Goal: Task Accomplishment & Management: Use online tool/utility

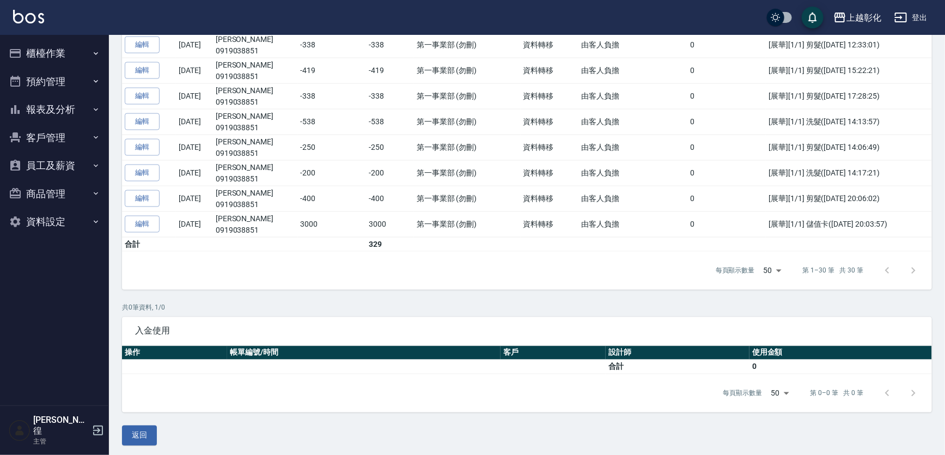
scroll to position [537, 0]
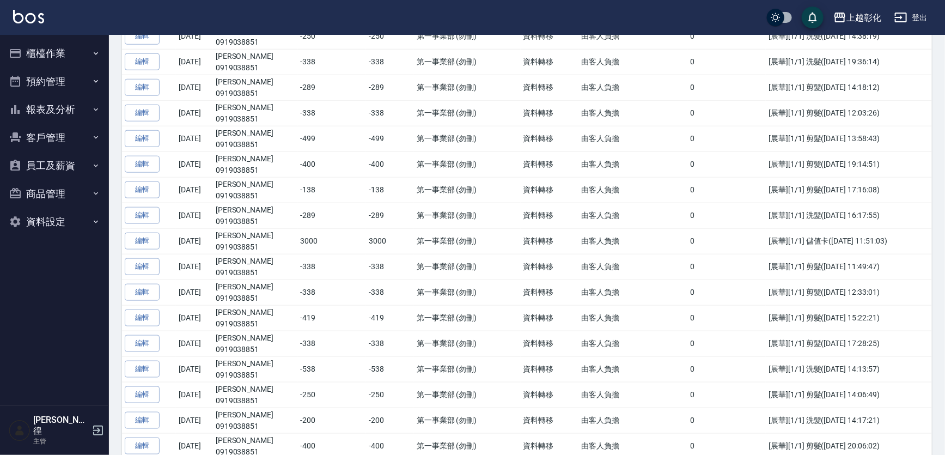
click at [57, 45] on button "櫃檯作業" at bounding box center [54, 53] width 100 height 28
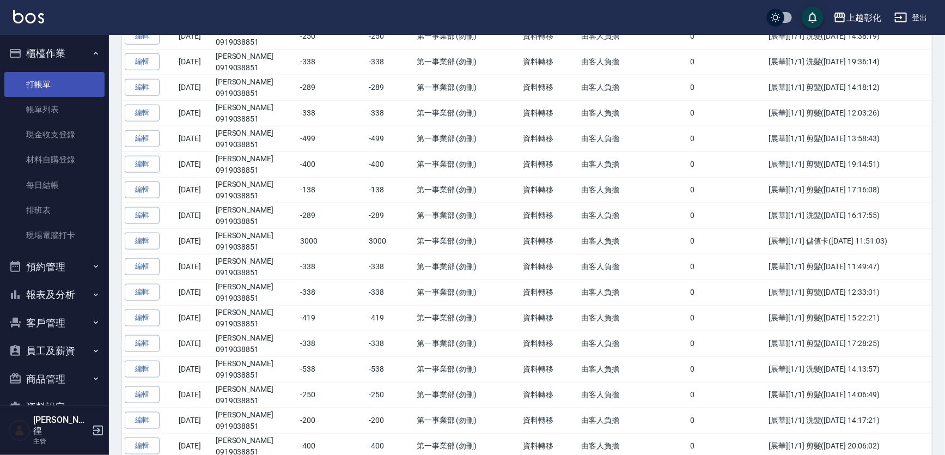
click at [54, 72] on link "打帳單" at bounding box center [54, 84] width 100 height 25
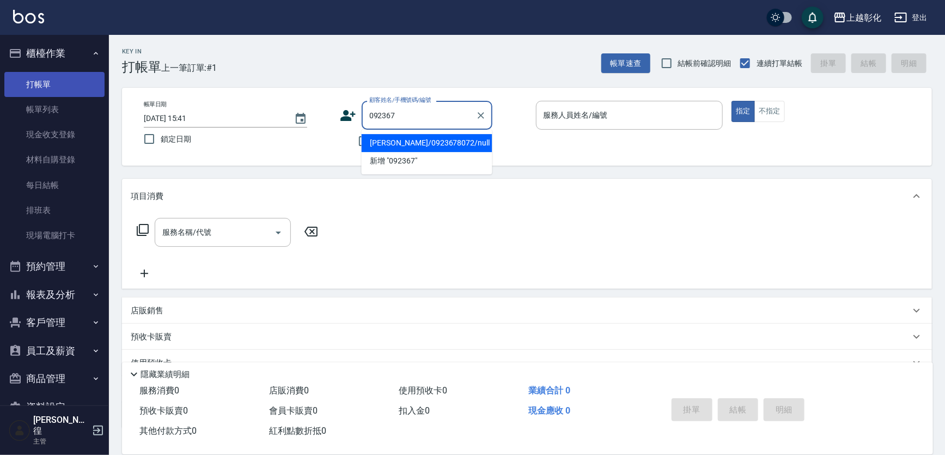
type input "[PERSON_NAME]/0923678072/null"
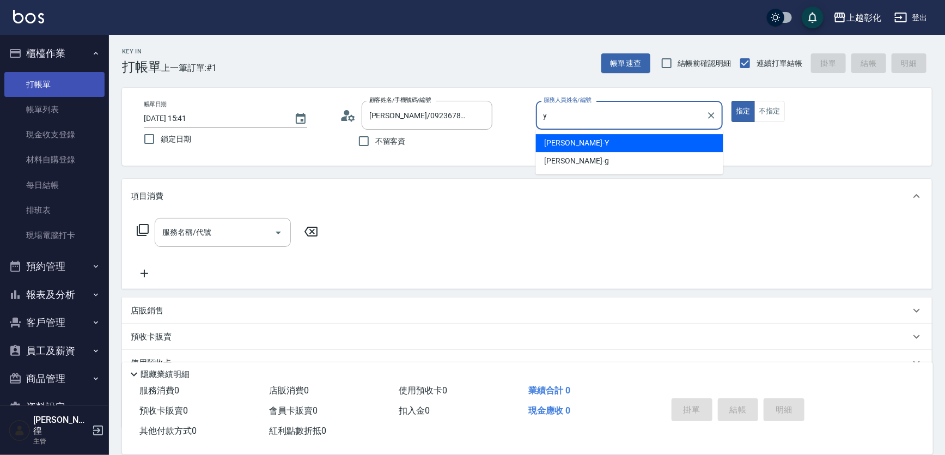
type input "[PERSON_NAME]-Y"
type button "true"
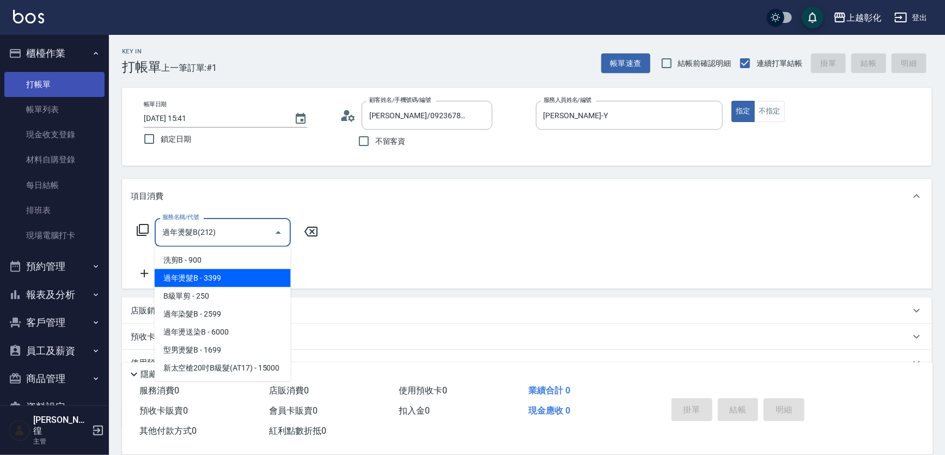
type input "過年燙髮B(212)"
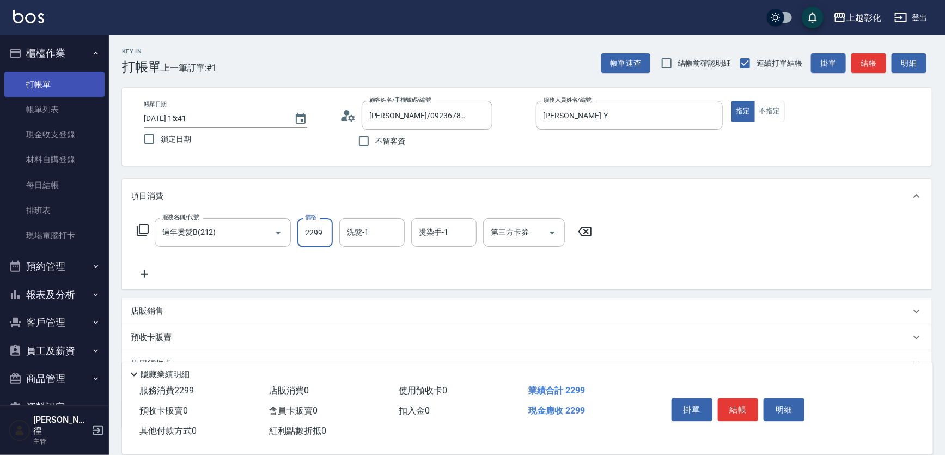
type input "2299"
type input "[PERSON_NAME]-16"
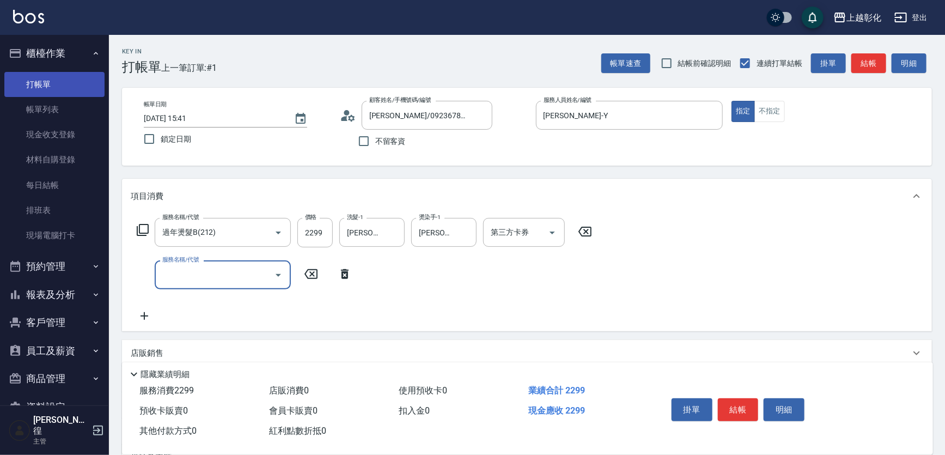
type input "g"
type input "ㄐ"
type input "於"
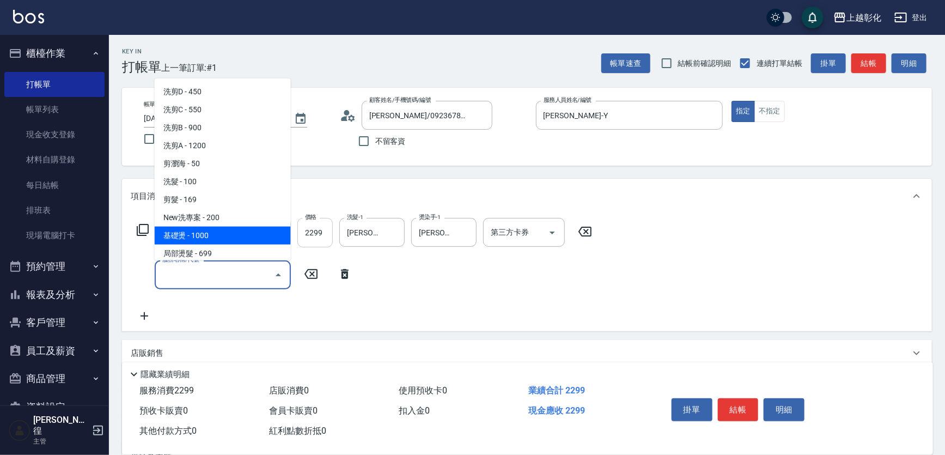
click at [325, 235] on input "2299" at bounding box center [314, 232] width 35 height 29
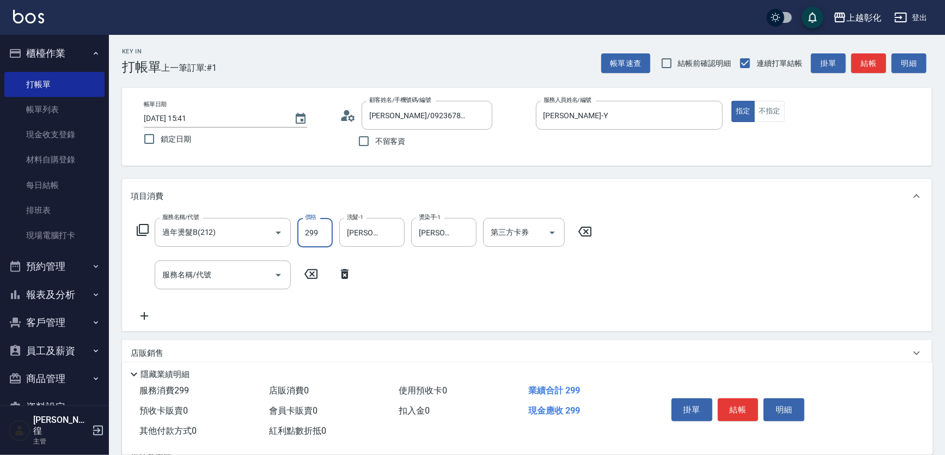
type input "2999"
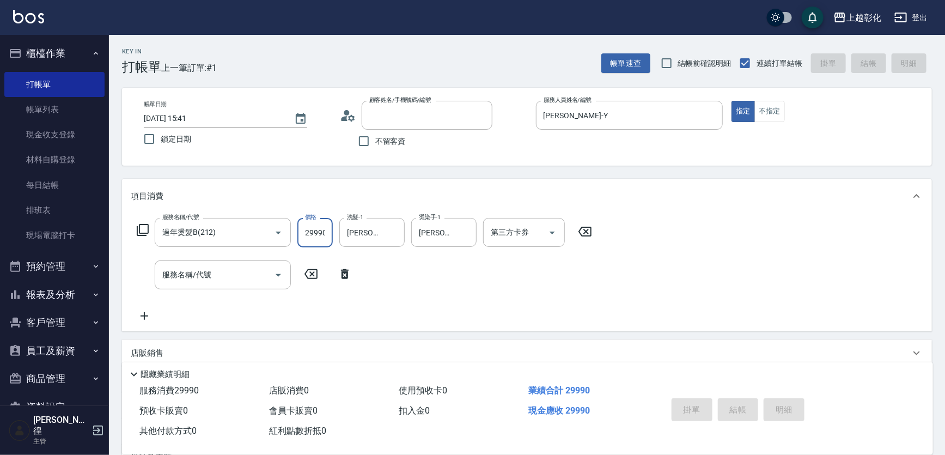
type input "9"
type input "[DATE] 15:44"
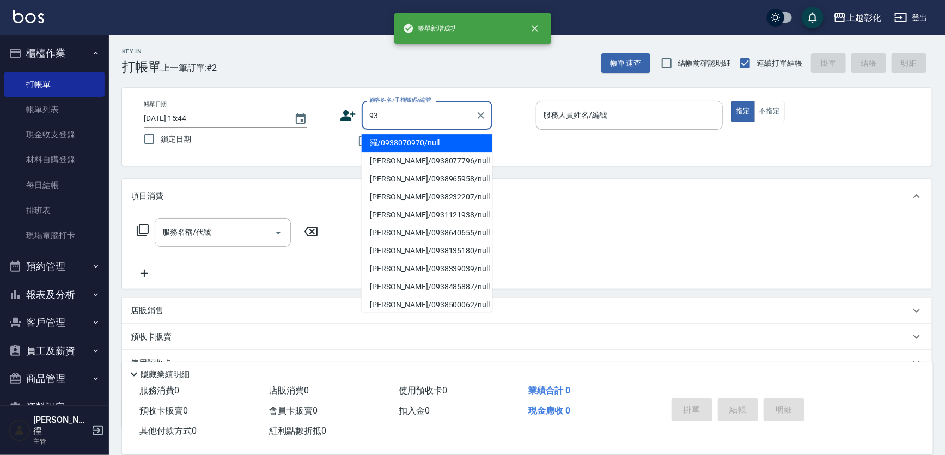
type input "9"
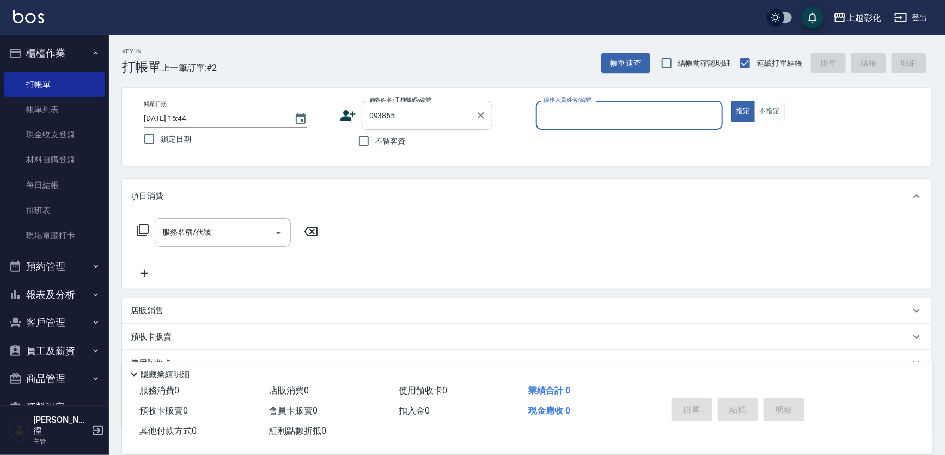
click at [414, 107] on input "093865" at bounding box center [418, 115] width 105 height 19
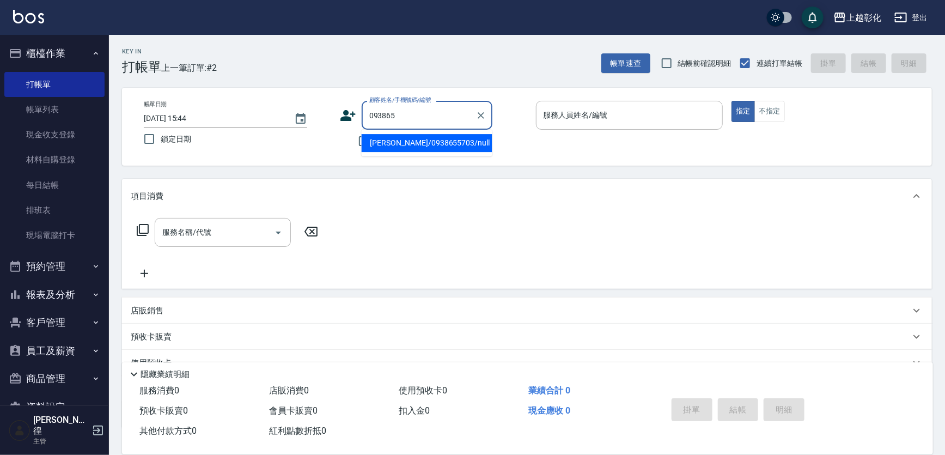
type input "[PERSON_NAME]/0938655703/null"
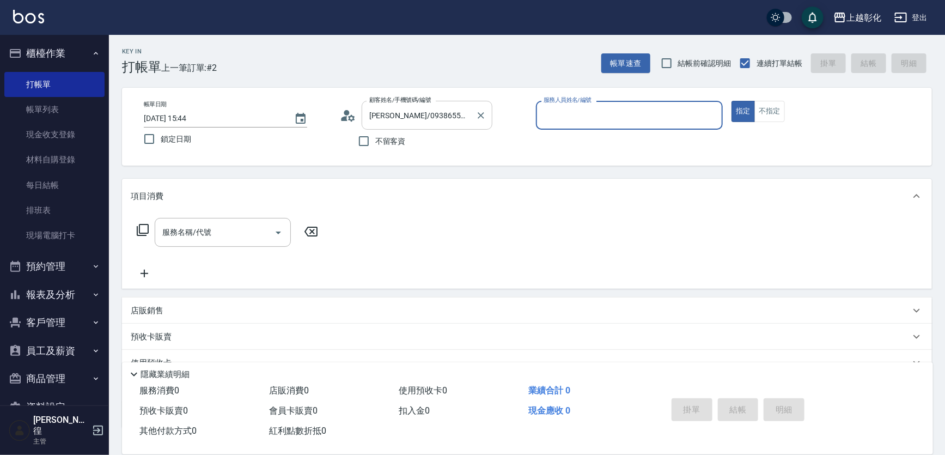
type input "ㄍ"
type input "r"
type input "[PERSON_NAME]-e"
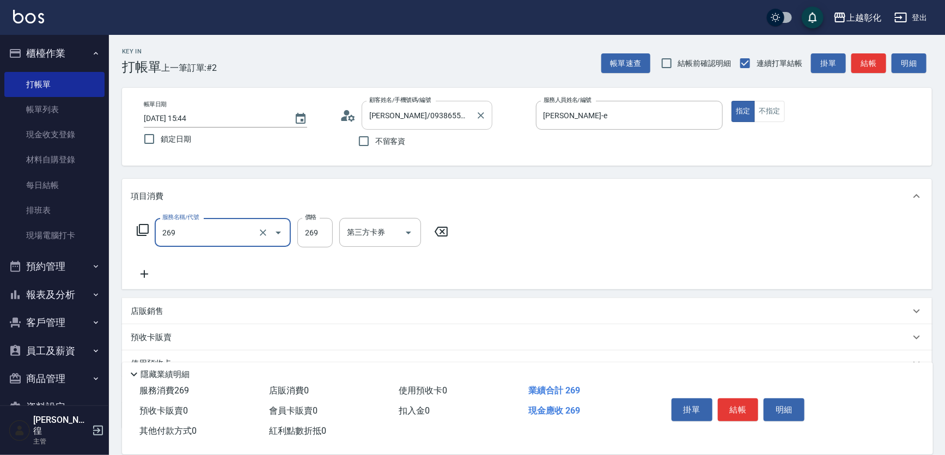
type input "一般洗剪(269)"
type input "350"
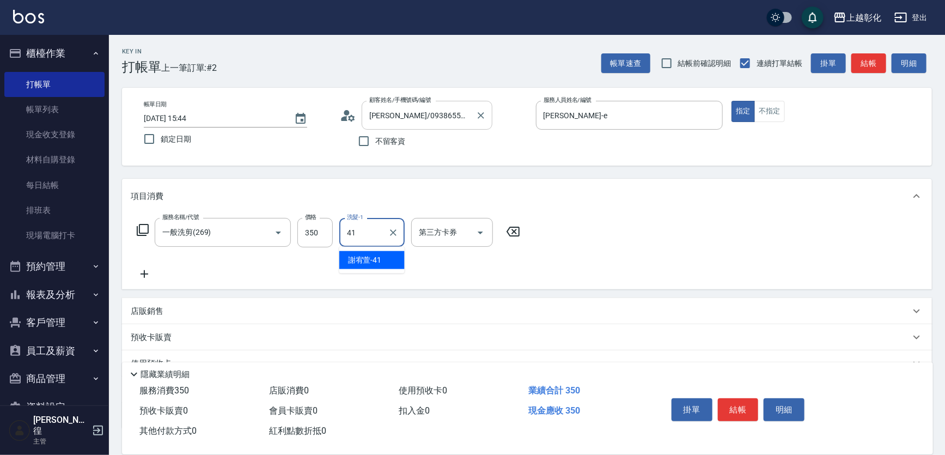
type input "謝宥萱-41"
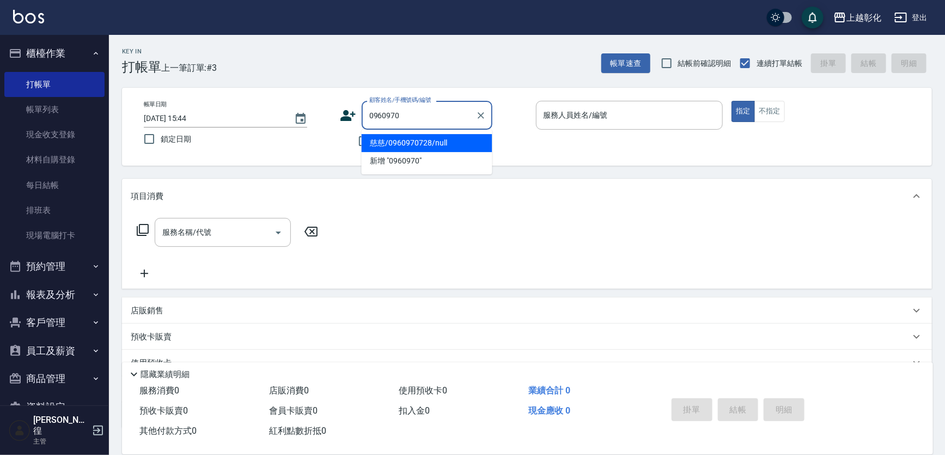
type input "慈慈/0960970728/null"
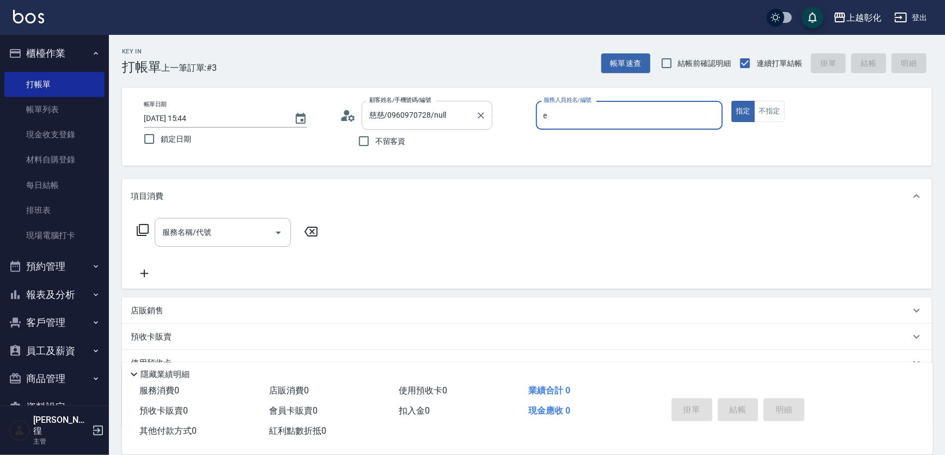
type input "[PERSON_NAME]-e"
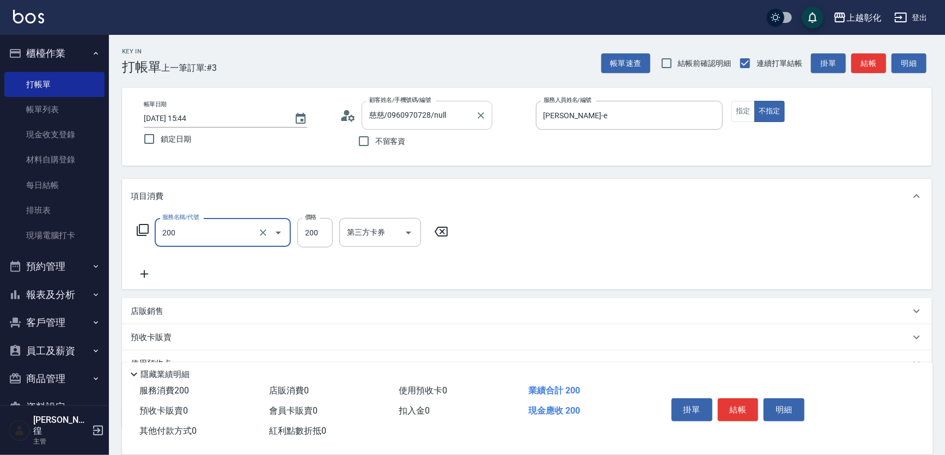
type input "New洗專案(200)"
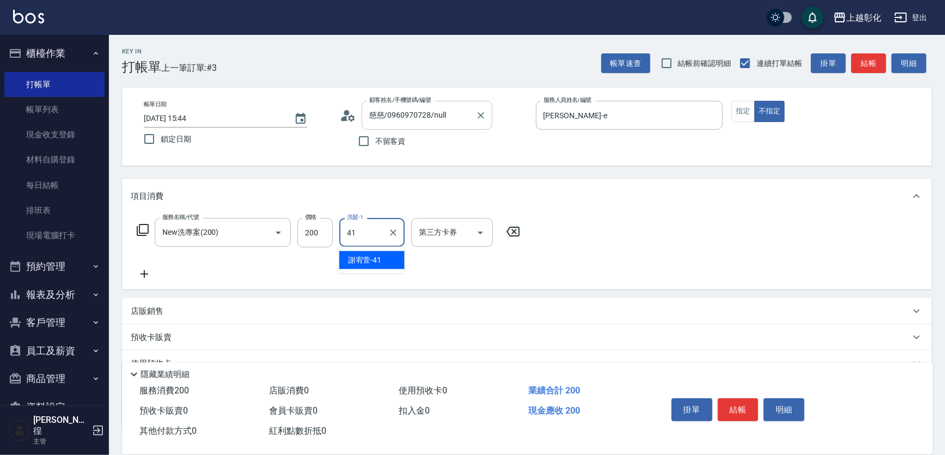
type input "謝宥萱-41"
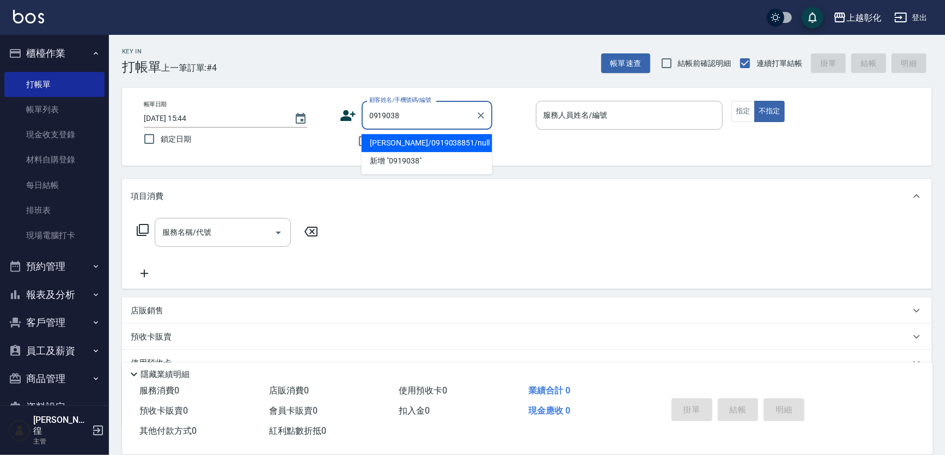
type input "[PERSON_NAME]/0919038851/null"
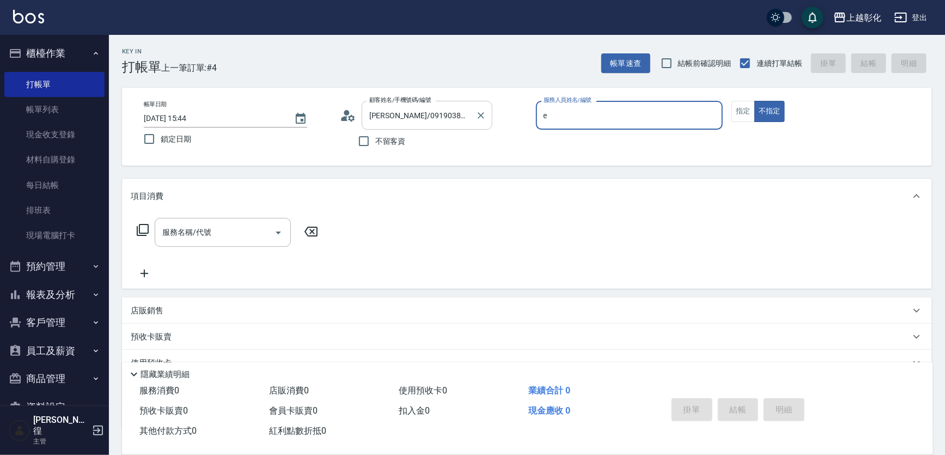
type input "[PERSON_NAME]-e"
type button "false"
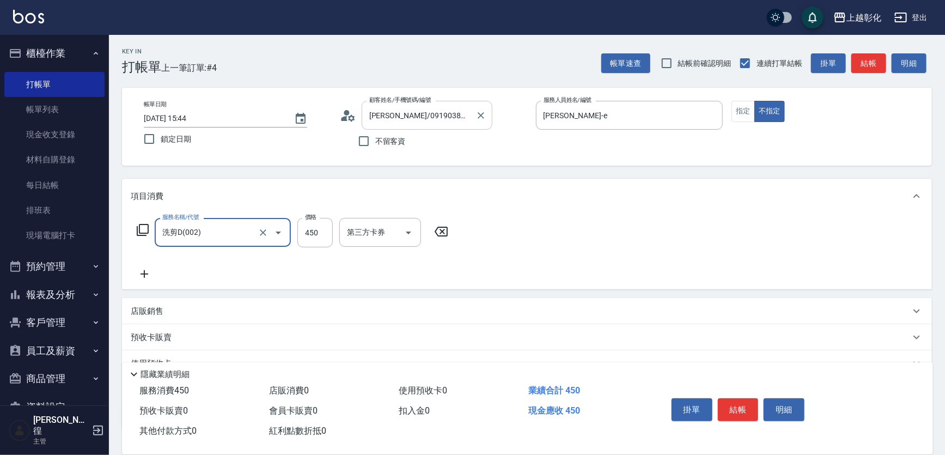
type input "洗剪D(002)"
type input "[PERSON_NAME]-r"
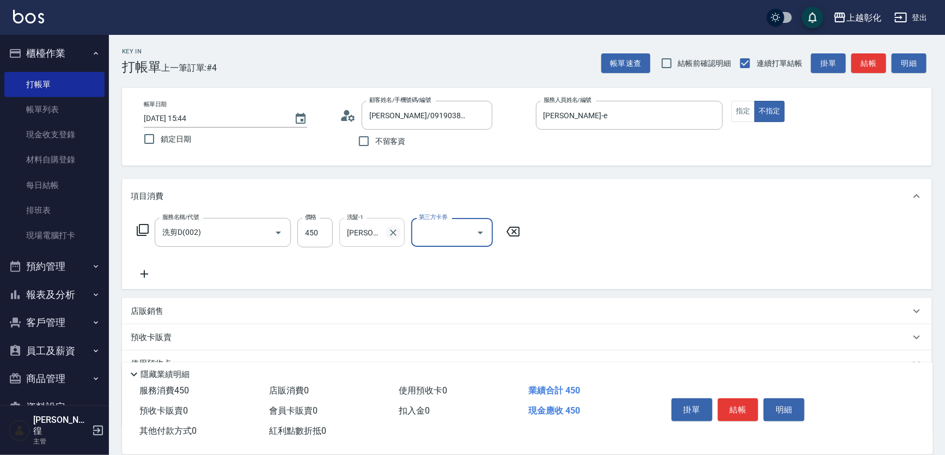
click at [388, 229] on icon "Clear" at bounding box center [393, 232] width 11 height 11
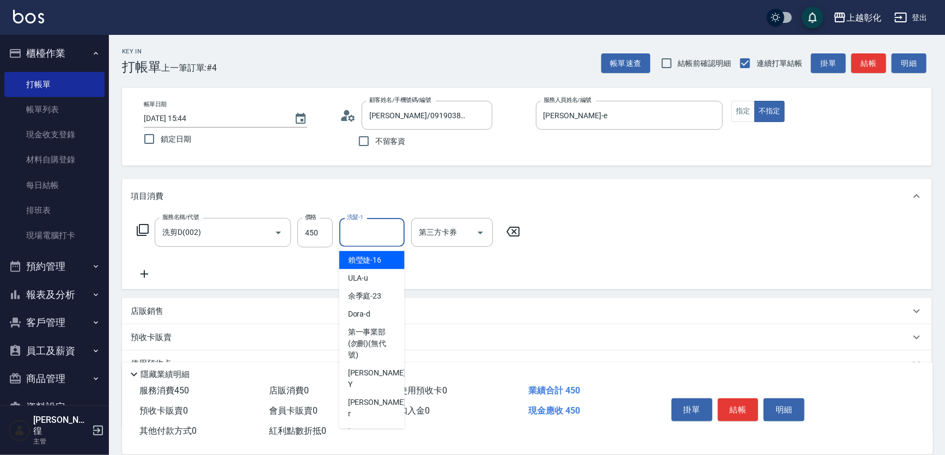
click at [388, 229] on input "洗髮-1" at bounding box center [372, 232] width 56 height 19
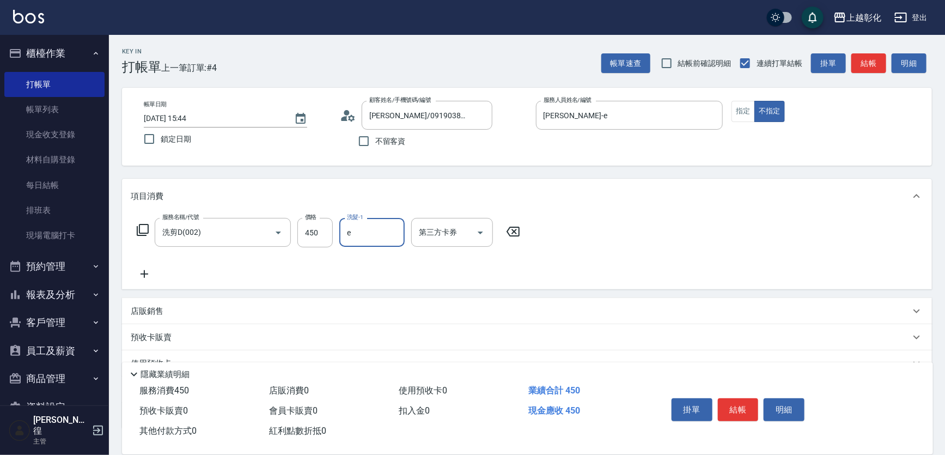
type input "[PERSON_NAME]-e"
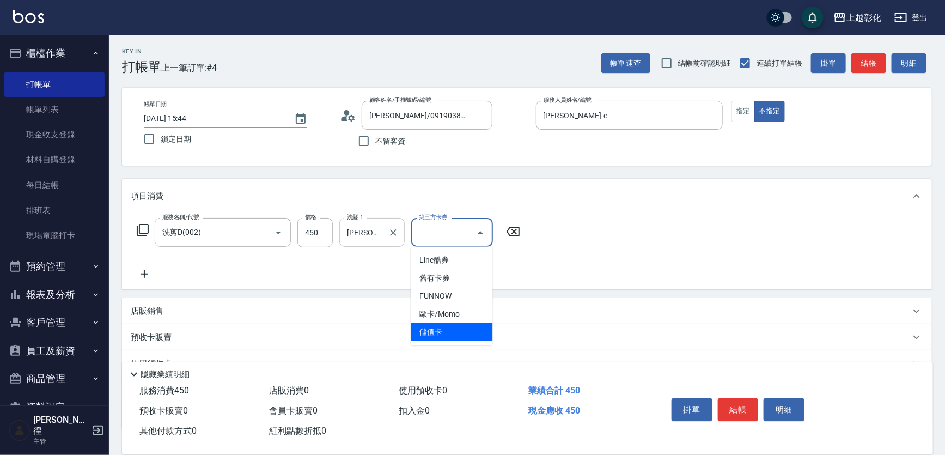
type input "儲值卡"
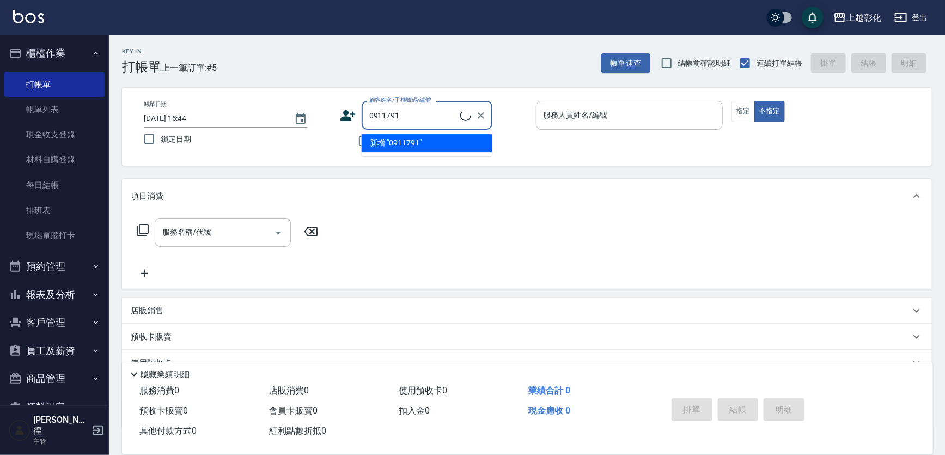
type input "[PERSON_NAME]/0911791324/null"
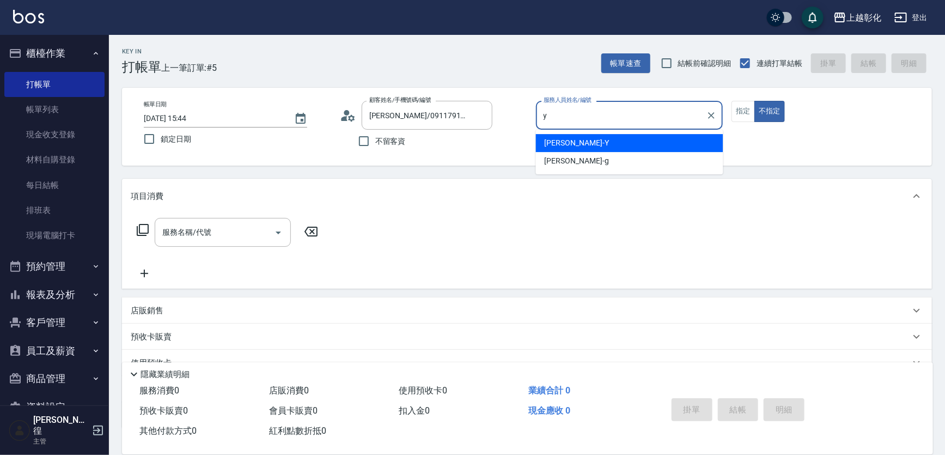
type input "[PERSON_NAME]-Y"
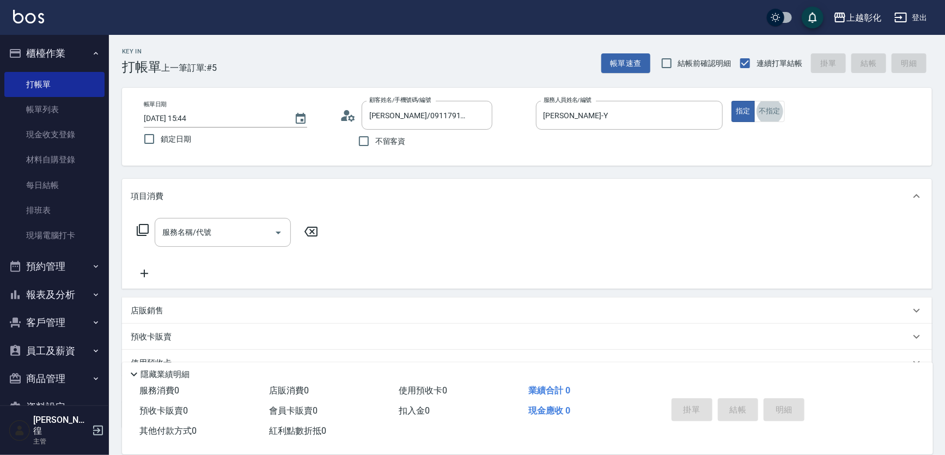
type input "5"
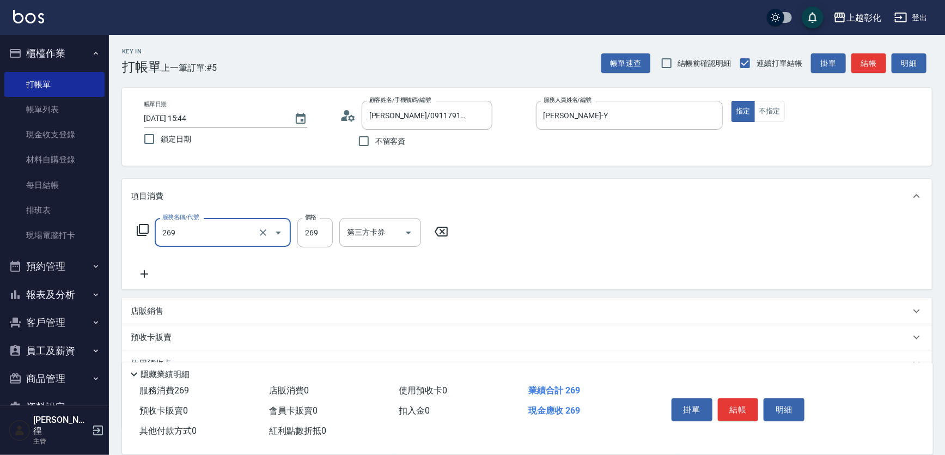
type input "一般洗剪(269)"
type input "350"
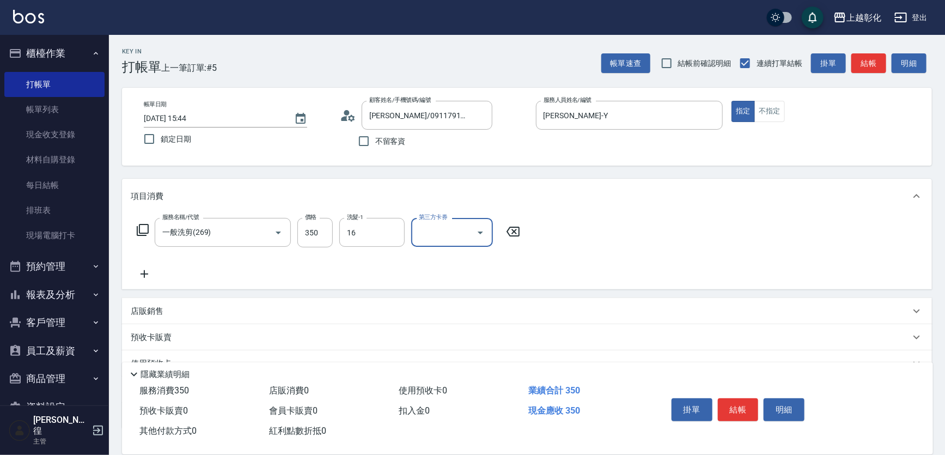
type input "[PERSON_NAME]-16"
type input "儲值卡"
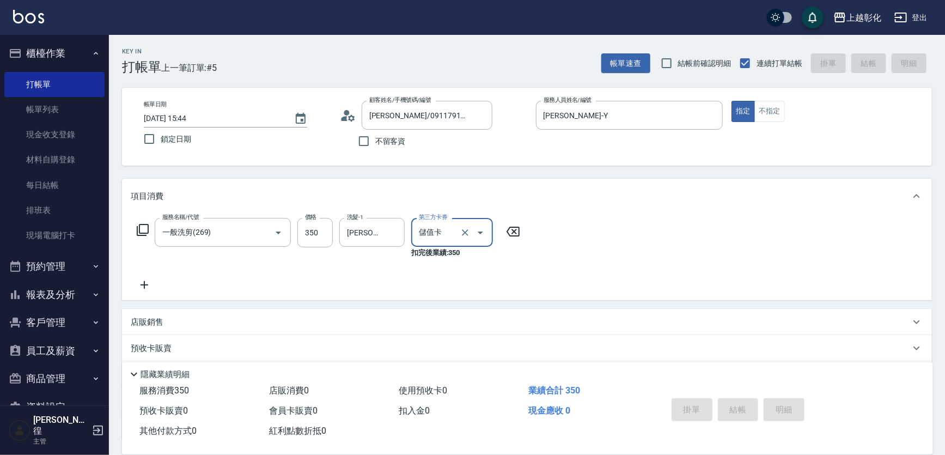
type input "[DATE] 15:45"
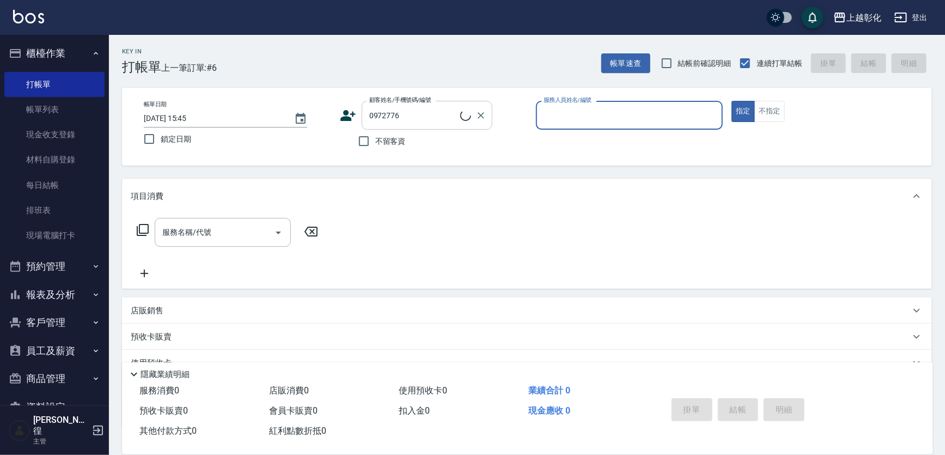
click at [433, 117] on input "0972776" at bounding box center [413, 115] width 94 height 19
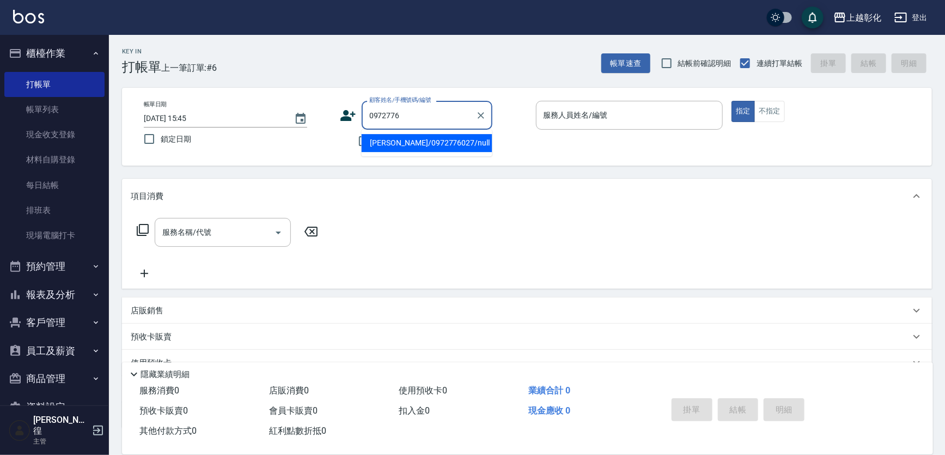
type input "[PERSON_NAME]/0972776027/null"
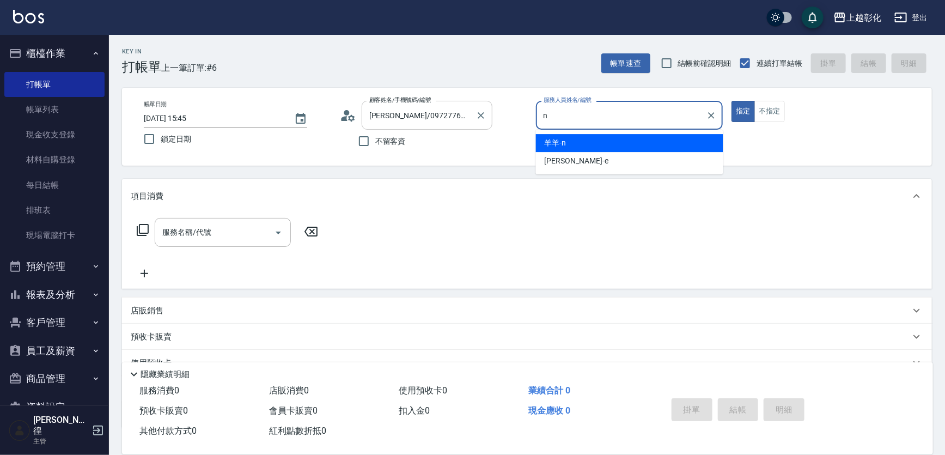
type input "羊羊-n"
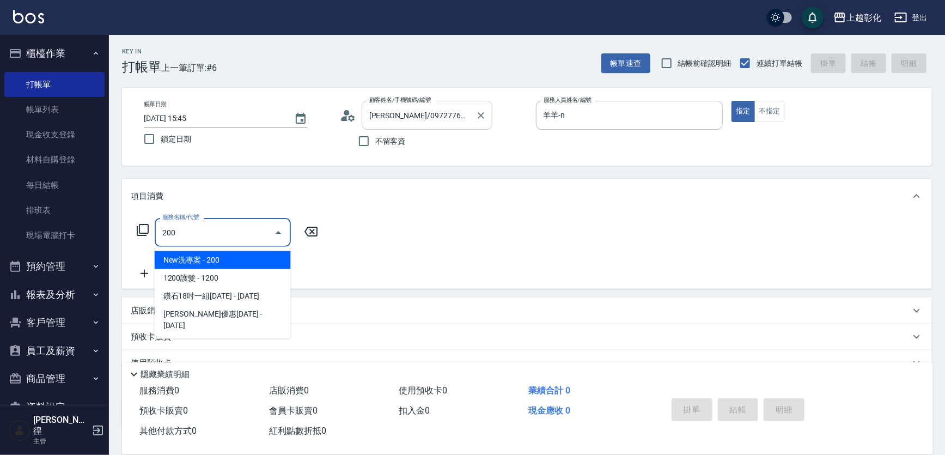
type input "New洗專案(200)"
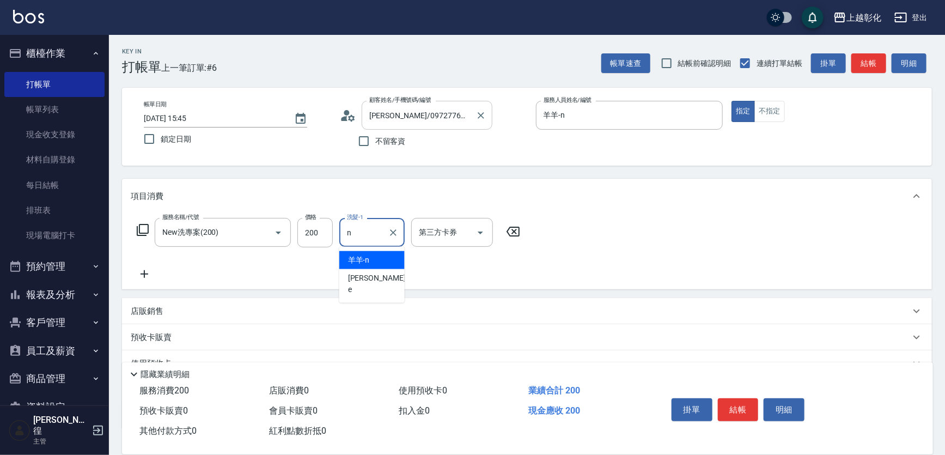
type input "羊羊-n"
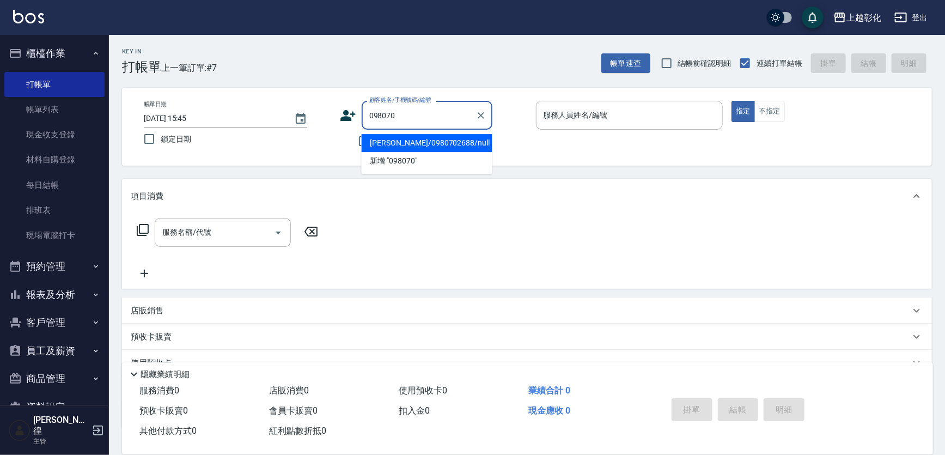
type input "[PERSON_NAME]/0980702688/null"
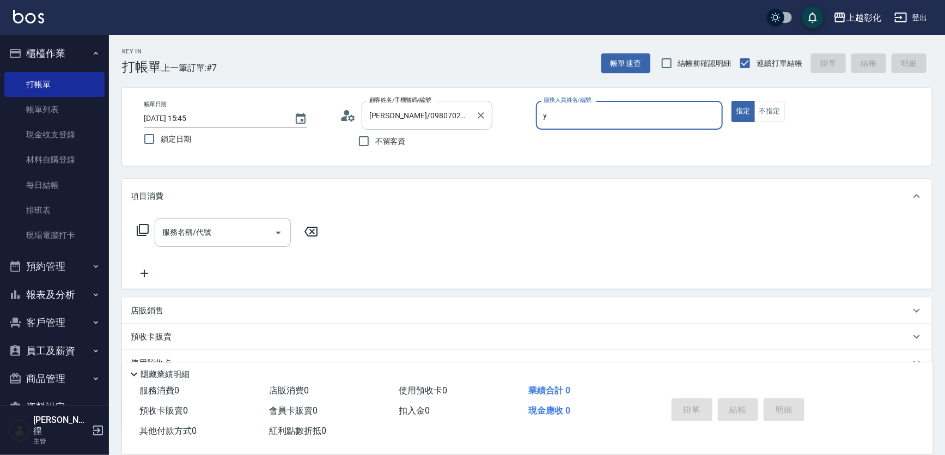
type input "[PERSON_NAME]-Y"
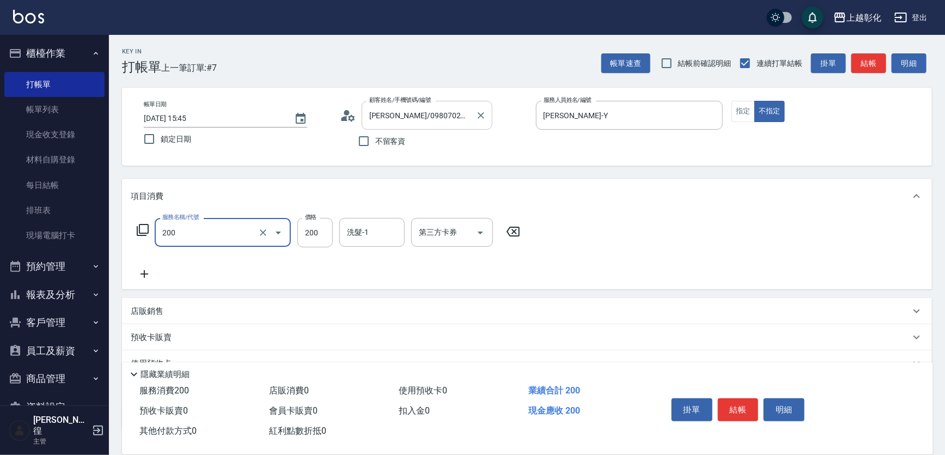
type input "New洗專案(200)"
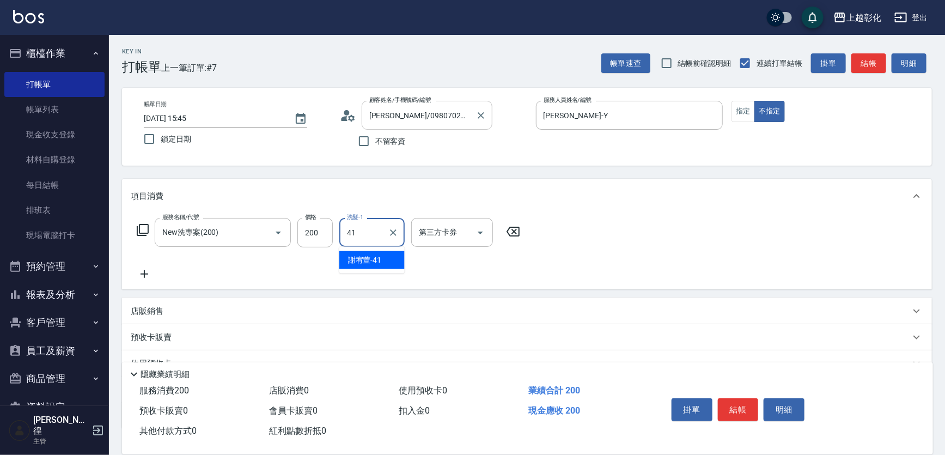
type input "謝宥萱-41"
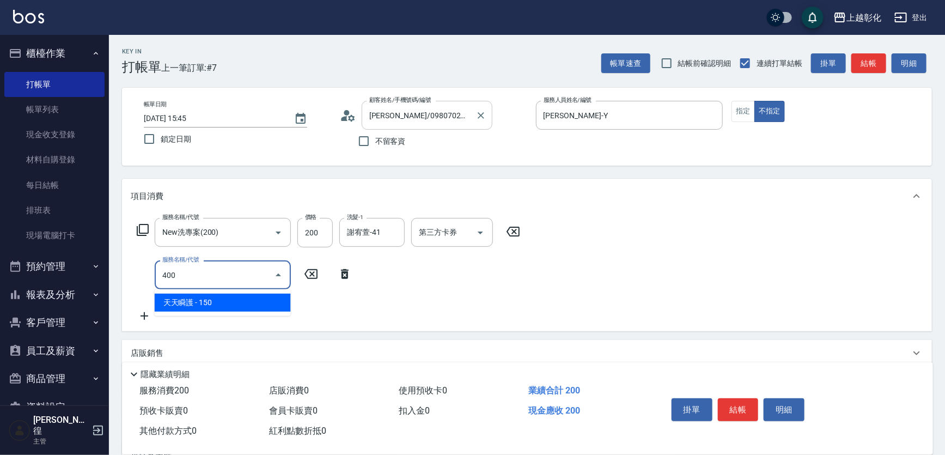
type input "天天瞬護(400)"
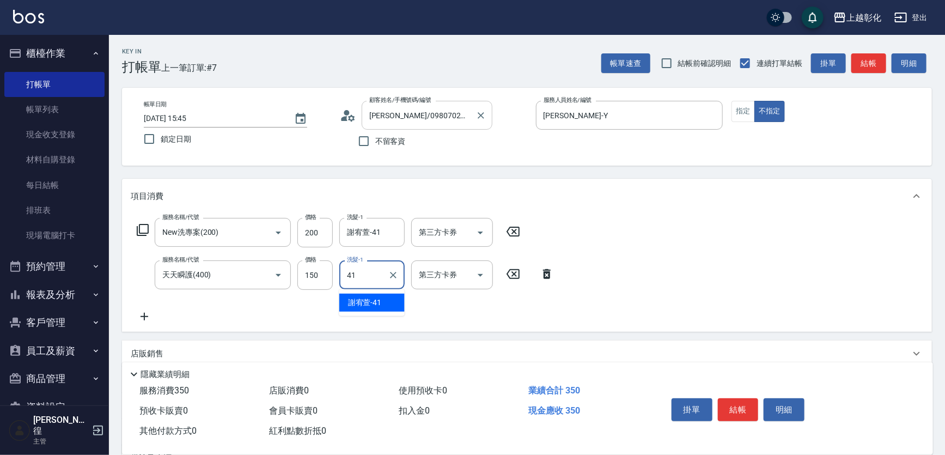
type input "謝宥萱-41"
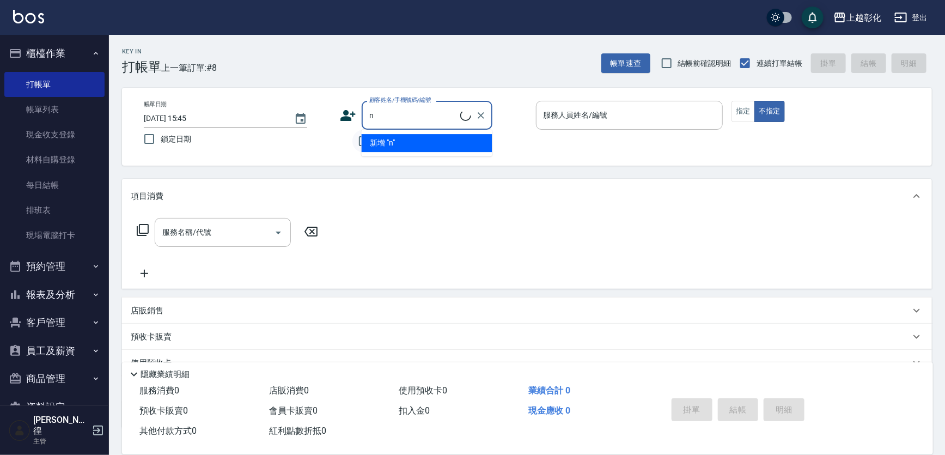
type input "n"
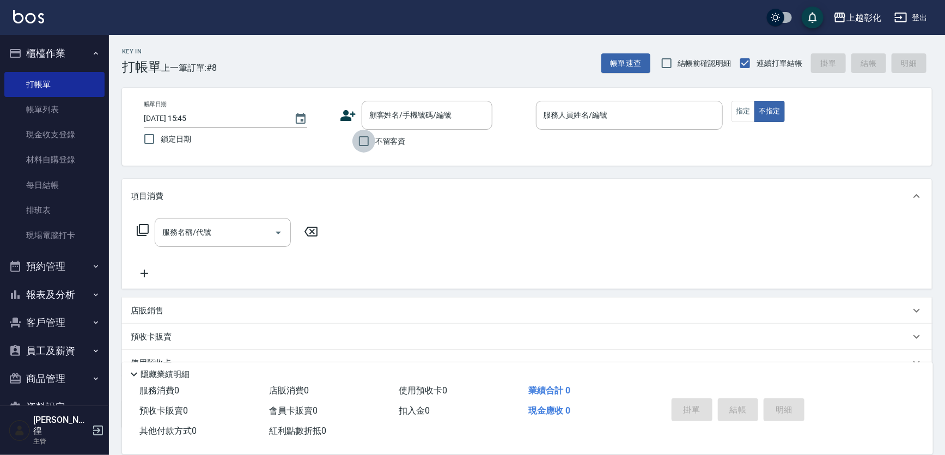
click at [359, 140] on input "不留客資" at bounding box center [363, 141] width 23 height 23
checkbox input "true"
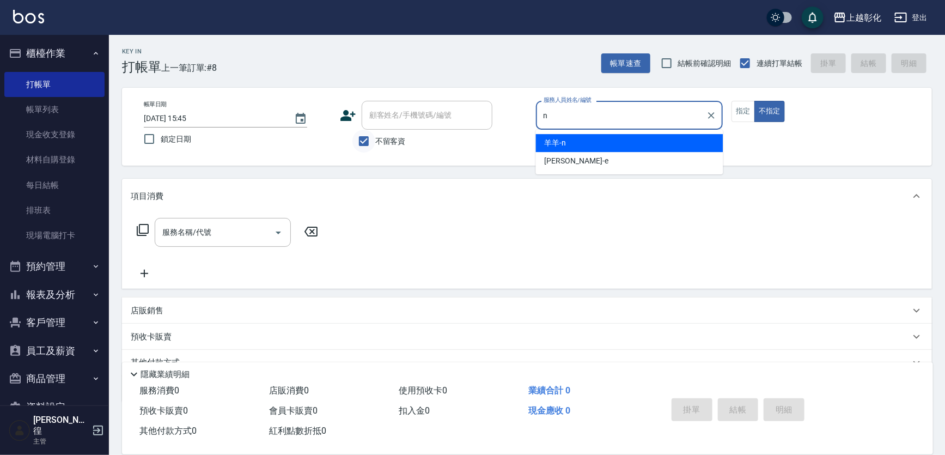
type input "羊羊-n"
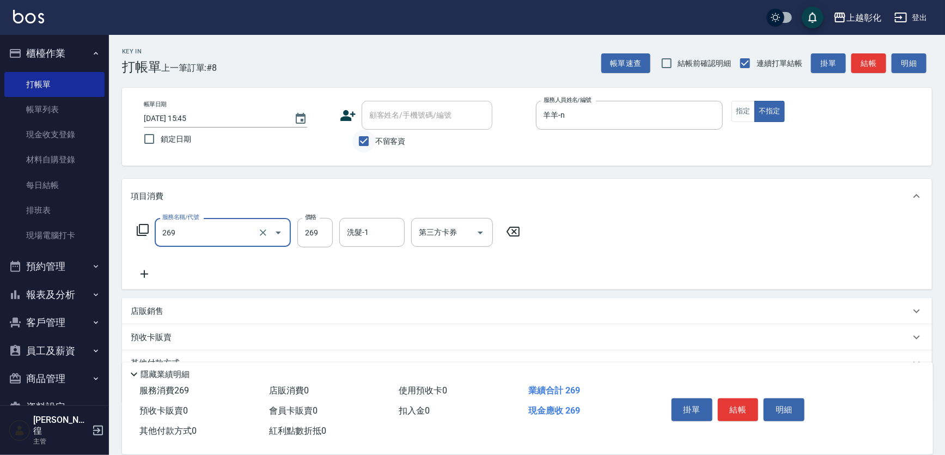
type input "一般洗剪(269)"
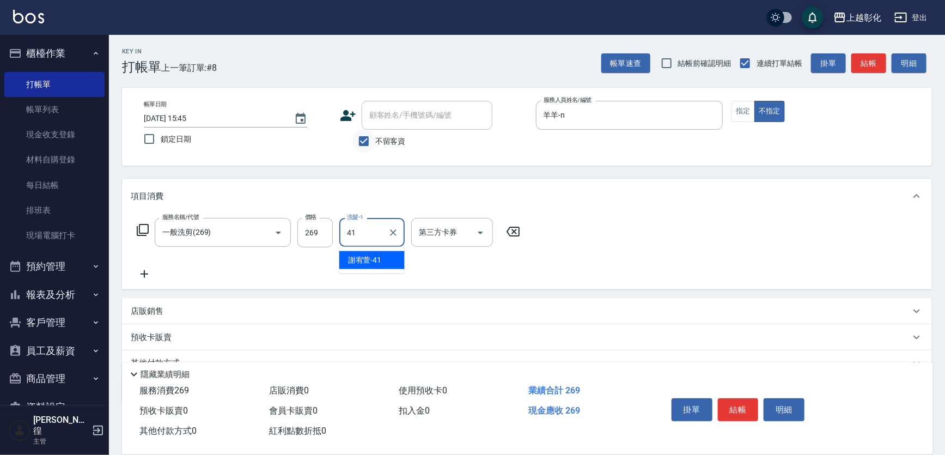
type input "謝宥萱-41"
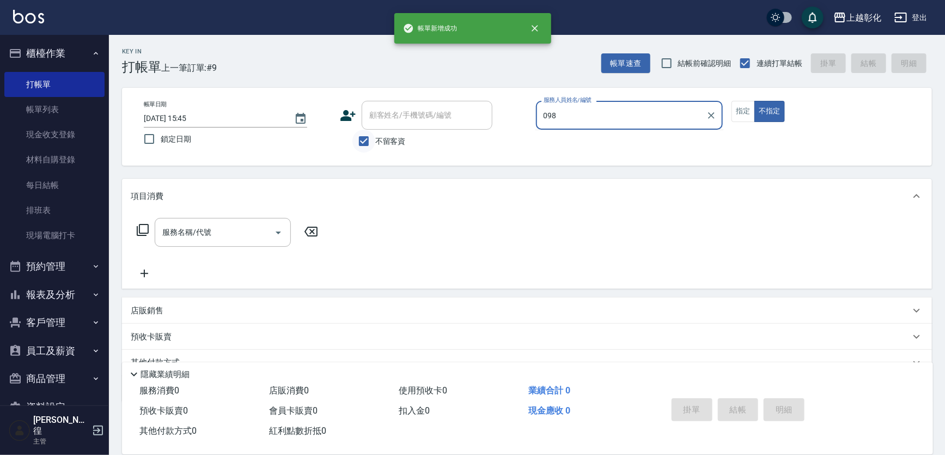
type input "098"
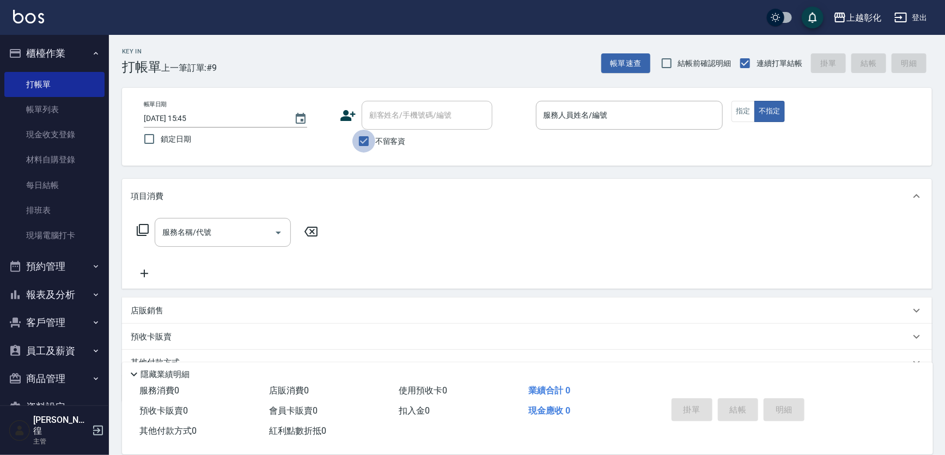
click at [359, 140] on input "不留客資" at bounding box center [363, 141] width 23 height 23
checkbox input "false"
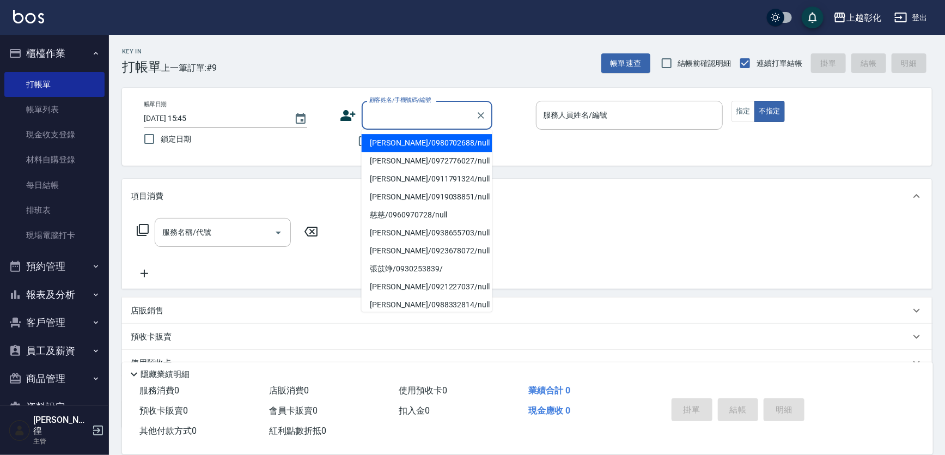
click at [372, 119] on input "顧客姓名/手機號碼/編號" at bounding box center [418, 115] width 105 height 19
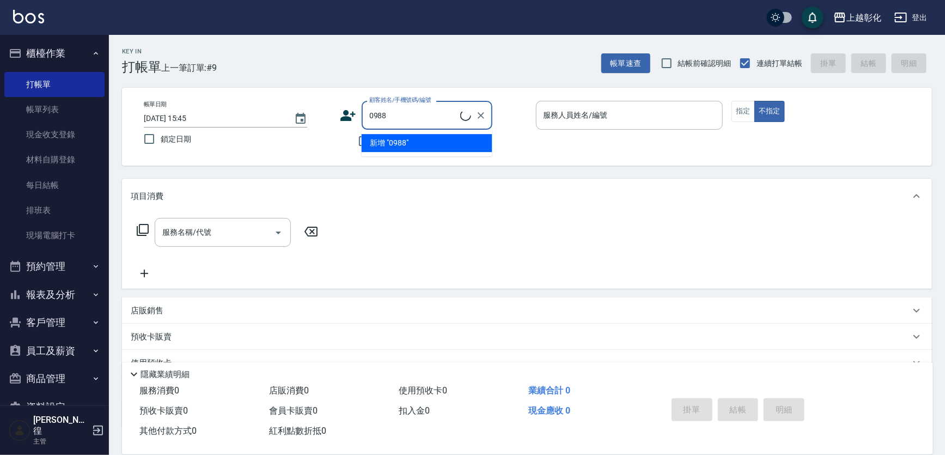
type input "0988"
click at [369, 117] on input "0988" at bounding box center [413, 115] width 94 height 19
click at [383, 111] on input "0988" at bounding box center [413, 115] width 94 height 19
type input "[PERSON_NAME]/0988332814/null"
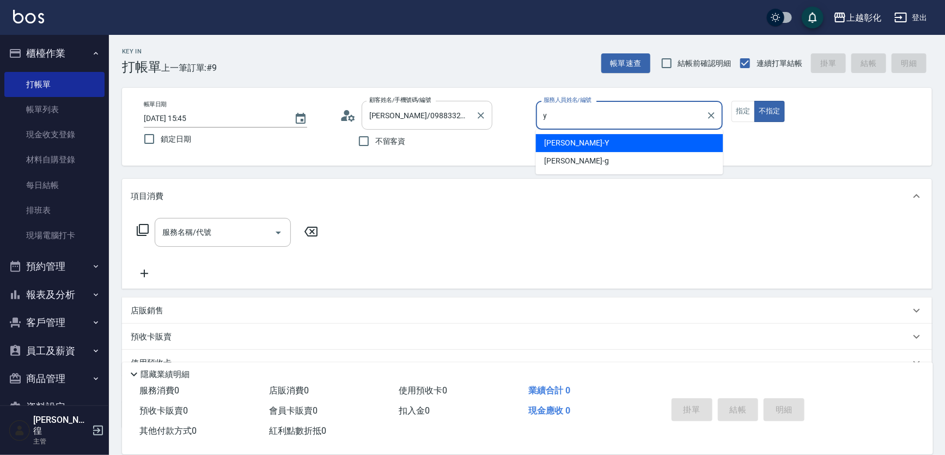
type input "[PERSON_NAME]-Y"
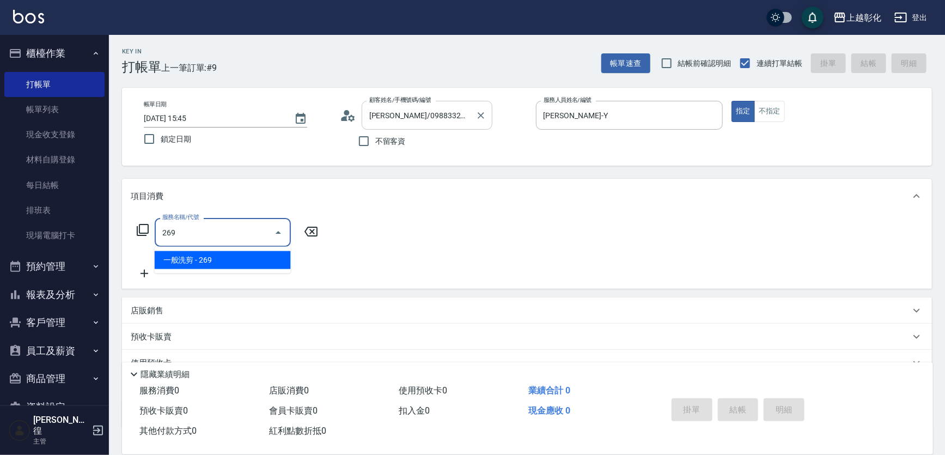
type input "一般洗剪(269)"
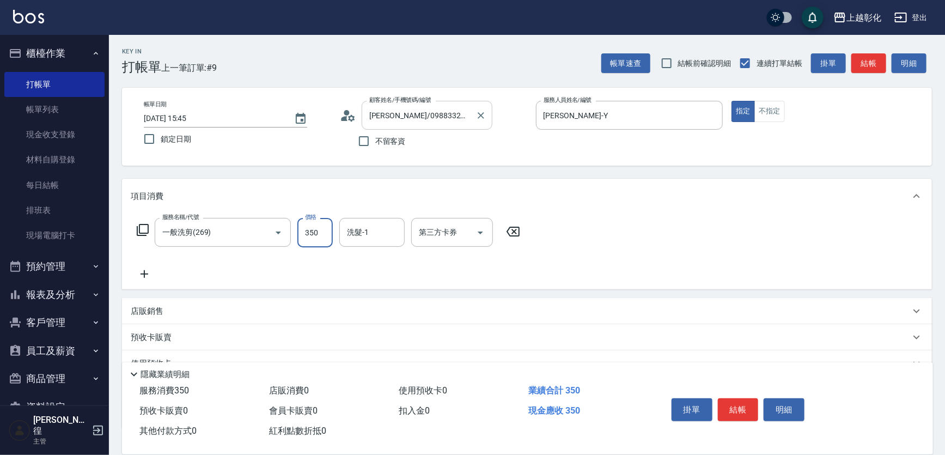
type input "350"
type input "[PERSON_NAME]-Y"
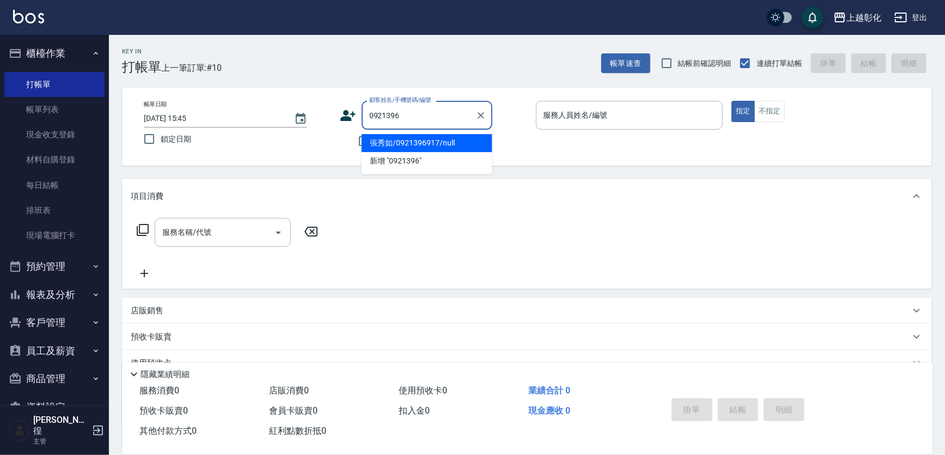
type input "張秀如/0921396917/null"
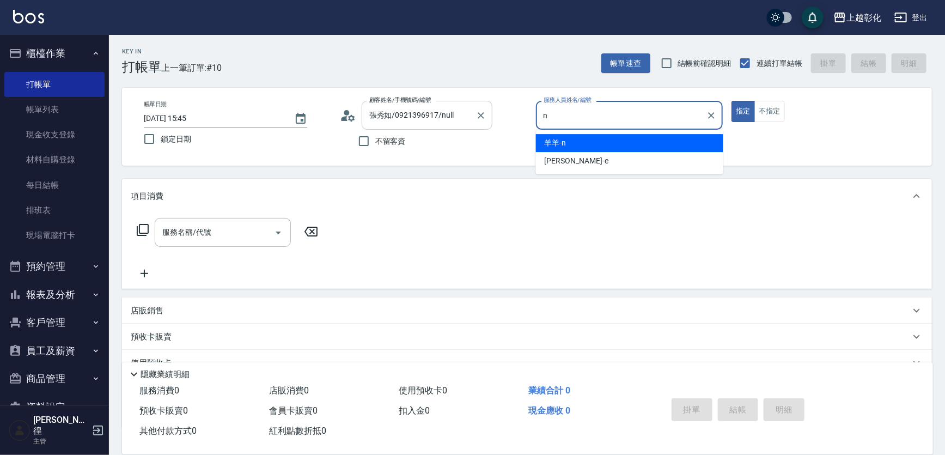
type input "羊羊-n"
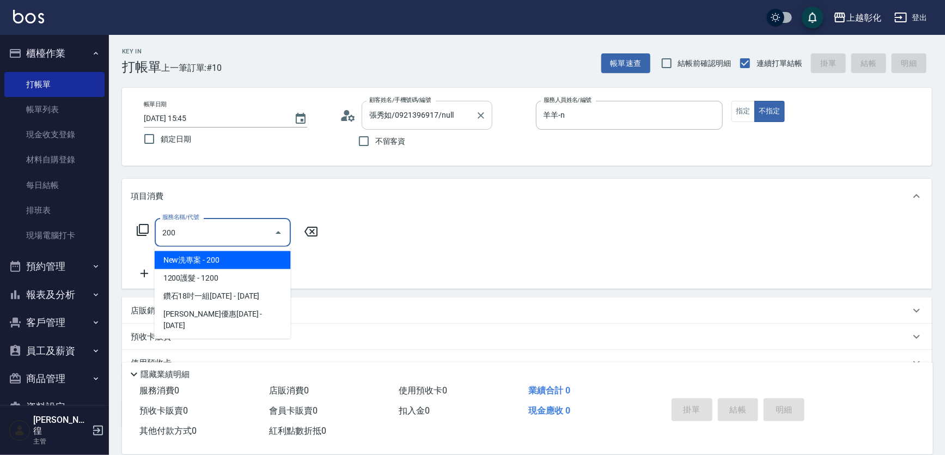
type input "New洗專案(200)"
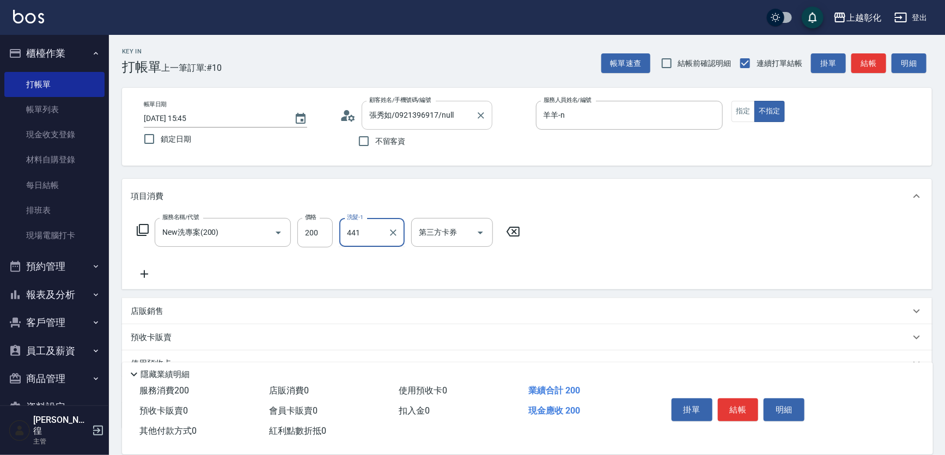
type input "441"
click at [341, 234] on div "洗髮-1" at bounding box center [371, 232] width 65 height 29
type input "謝宥萱-41"
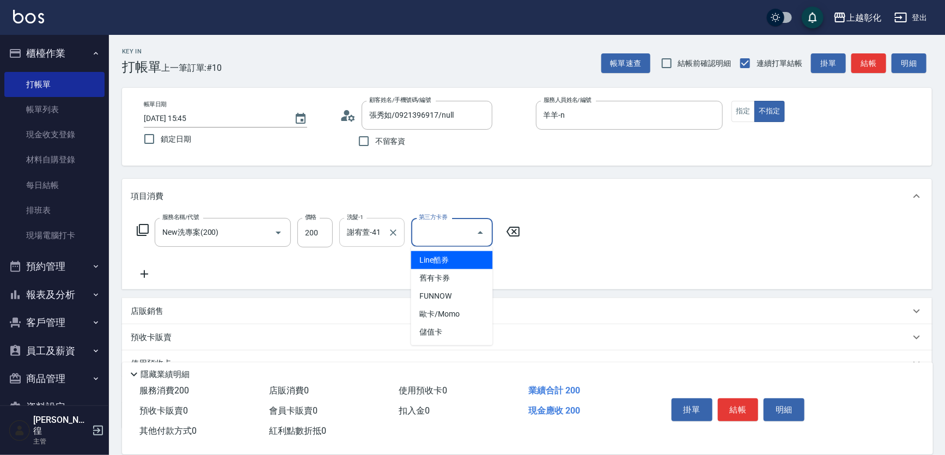
type input "儲值卡"
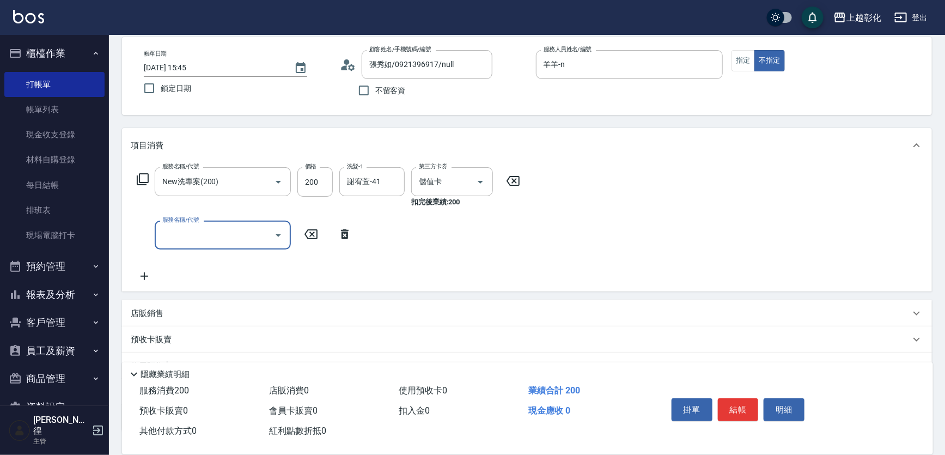
scroll to position [129, 0]
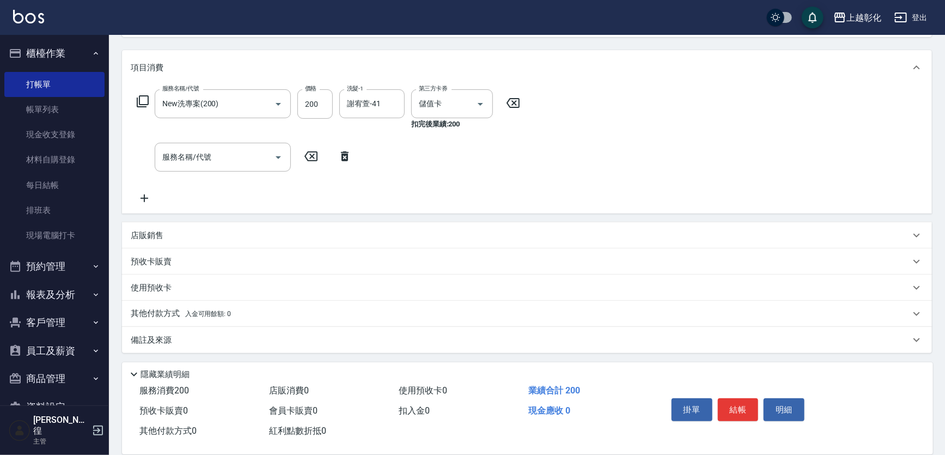
click at [226, 236] on div "店販銷售" at bounding box center [520, 235] width 779 height 11
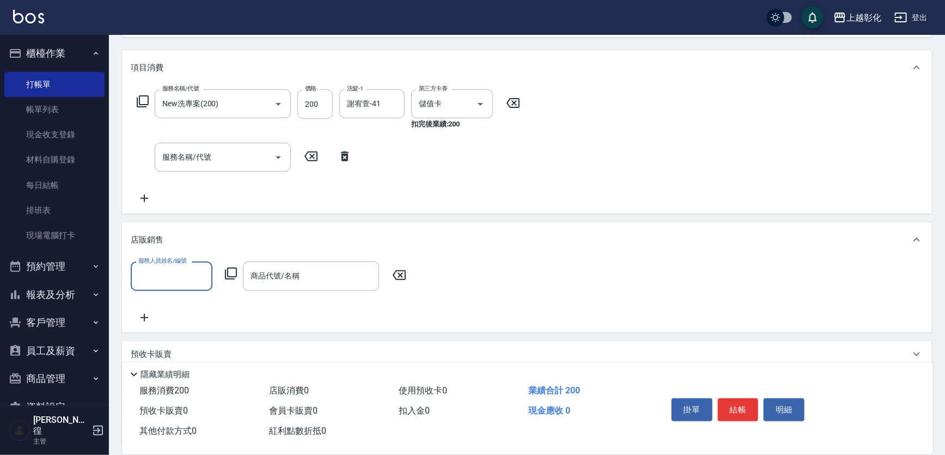
scroll to position [0, 0]
type input "謝宥萱-41"
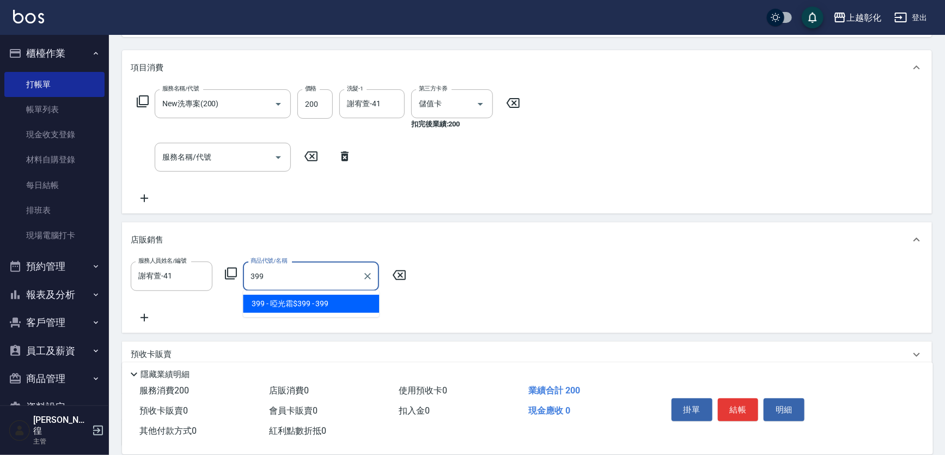
type input "啞光霜$399"
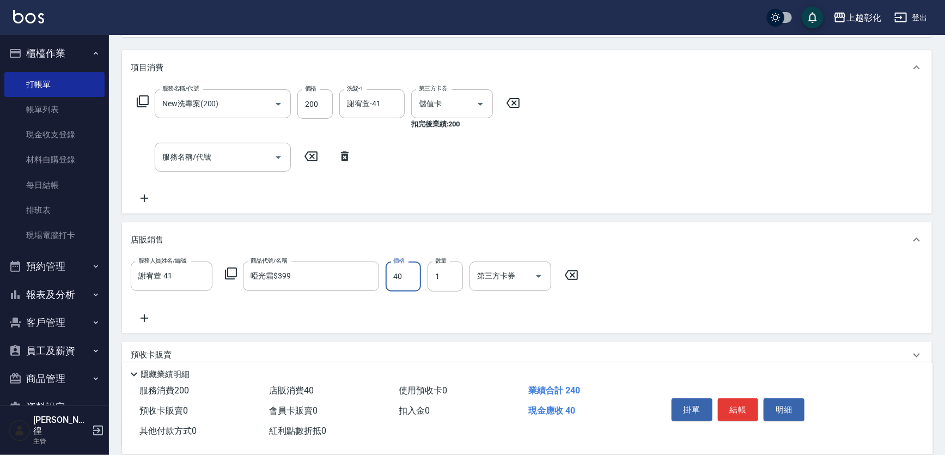
type input "400"
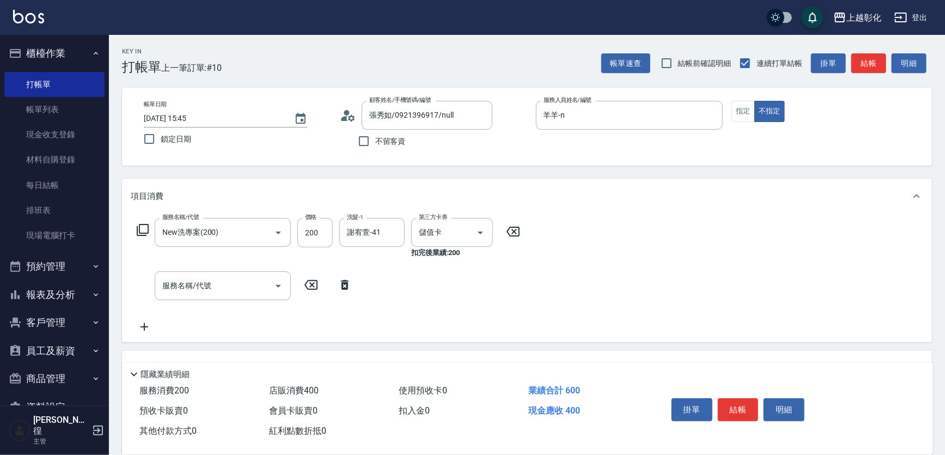
type input "[DATE] 15:46"
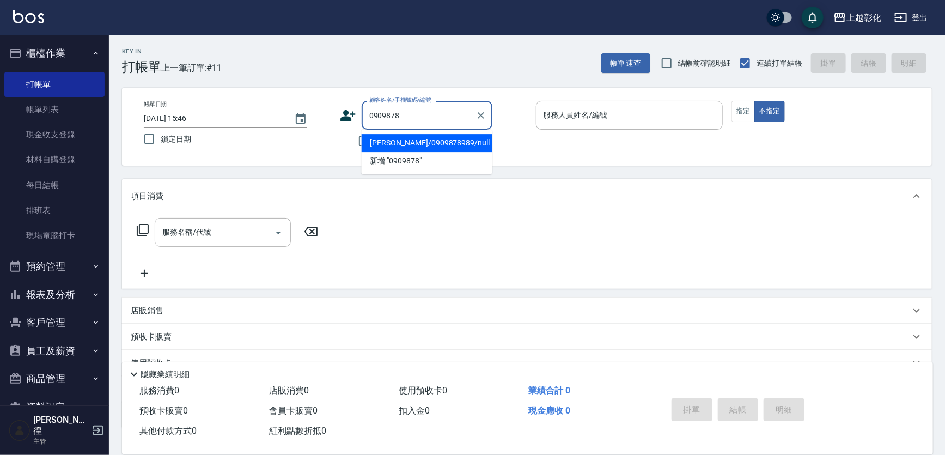
type input "[PERSON_NAME]/0909878989/null"
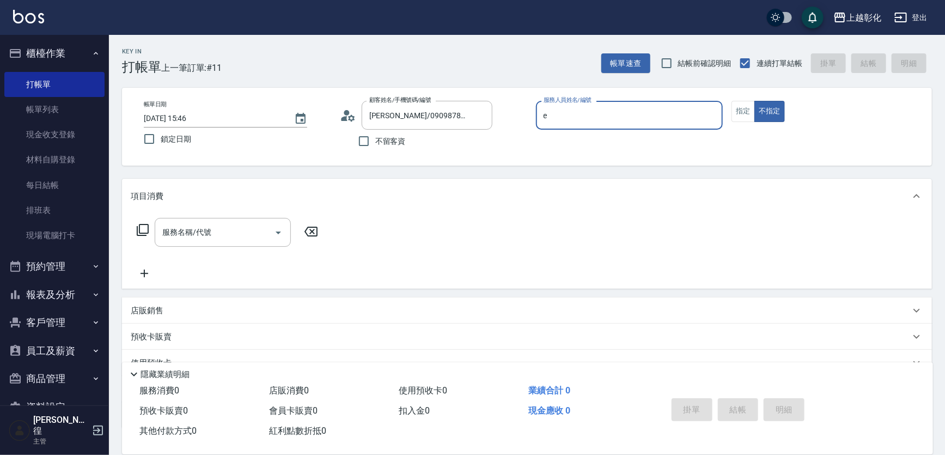
type input "[PERSON_NAME]-e"
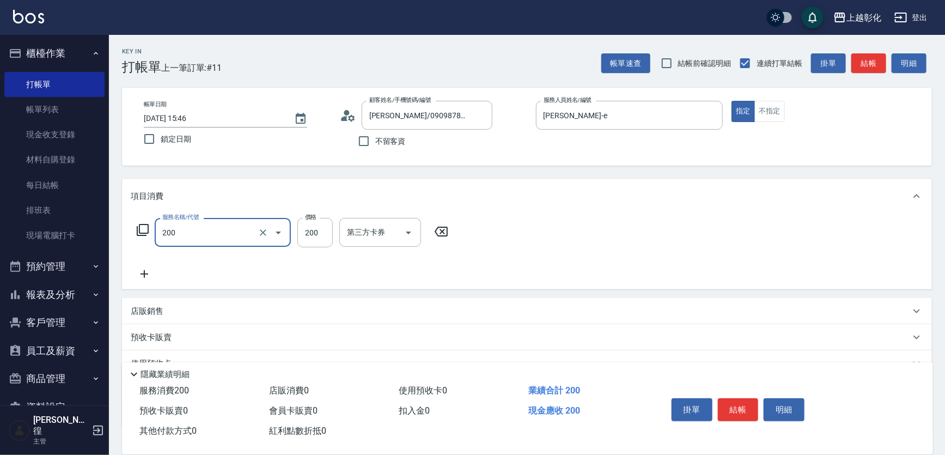
type input "New洗專案(200)"
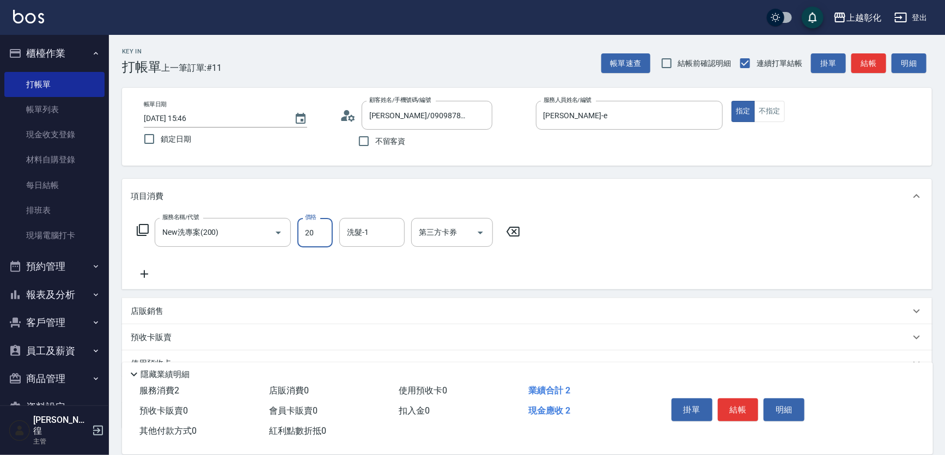
type input "200"
type input "謝宥萱-41"
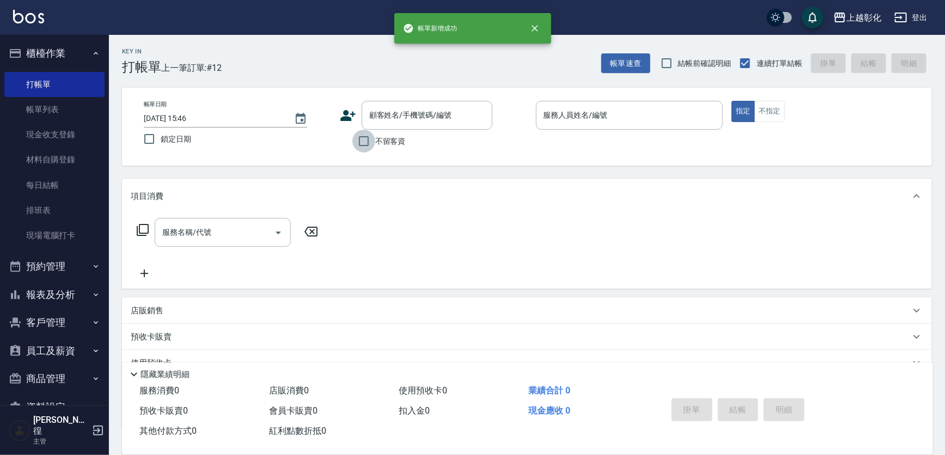
click at [372, 140] on input "不留客資" at bounding box center [363, 141] width 23 height 23
checkbox input "true"
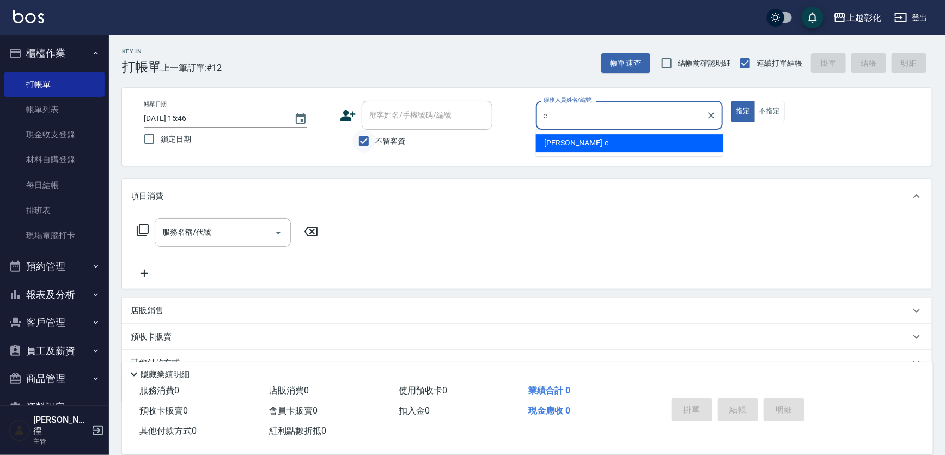
type input "[PERSON_NAME]-e"
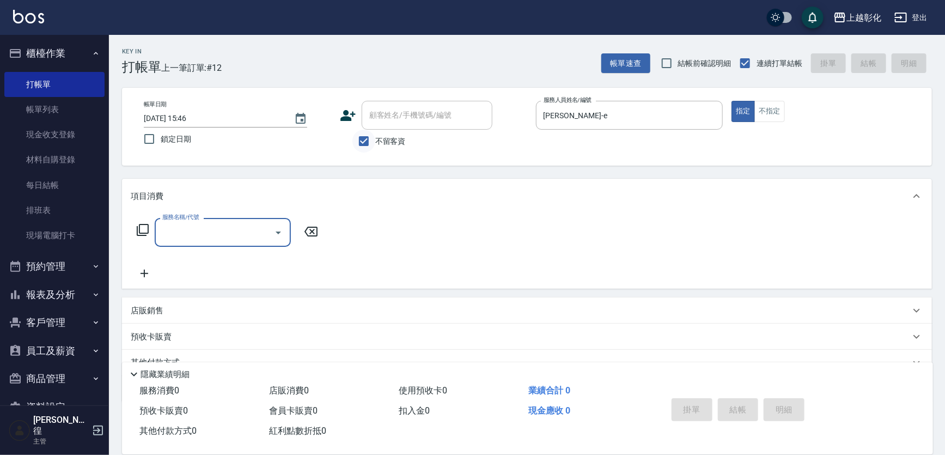
type input "2"
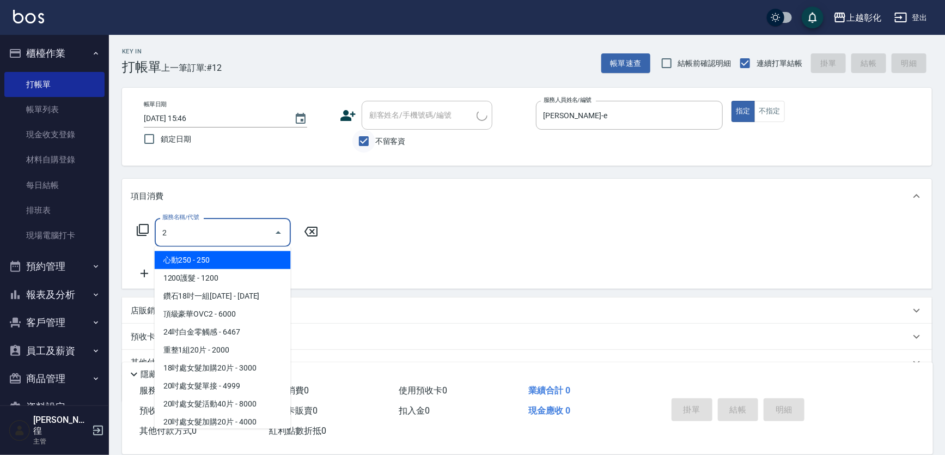
type input "[PERSON_NAME]小姐/0928666509/"
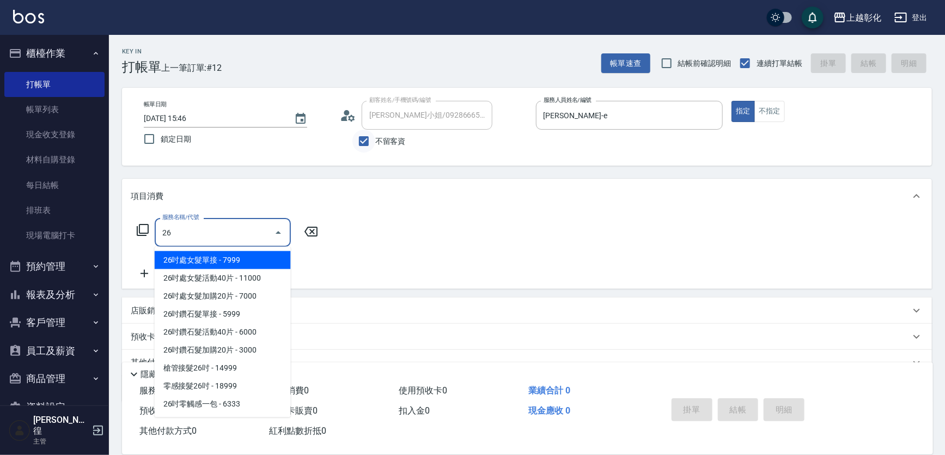
type input "269"
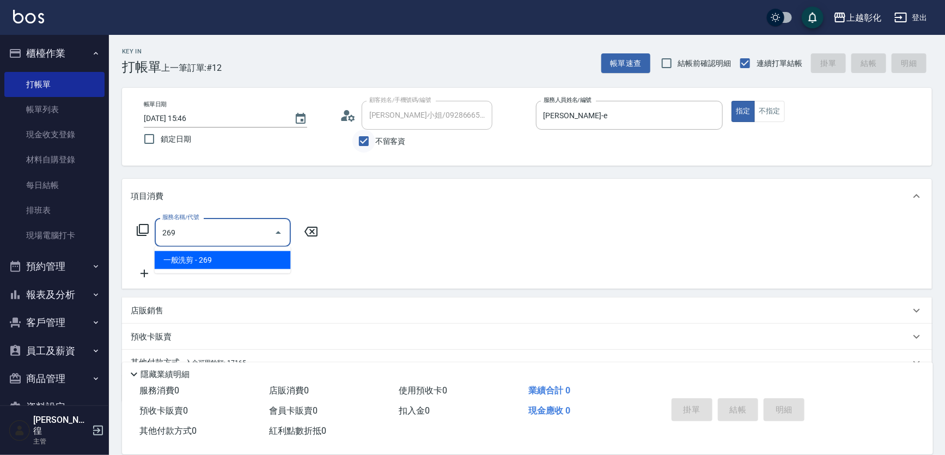
type input "一般洗剪(269)"
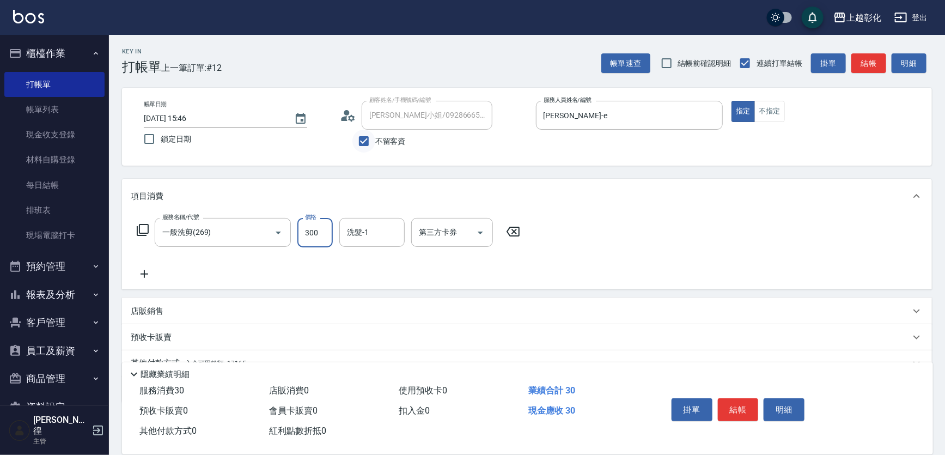
type input "300"
type input "[PERSON_NAME]-24"
